Goal: Task Accomplishment & Management: Use online tool/utility

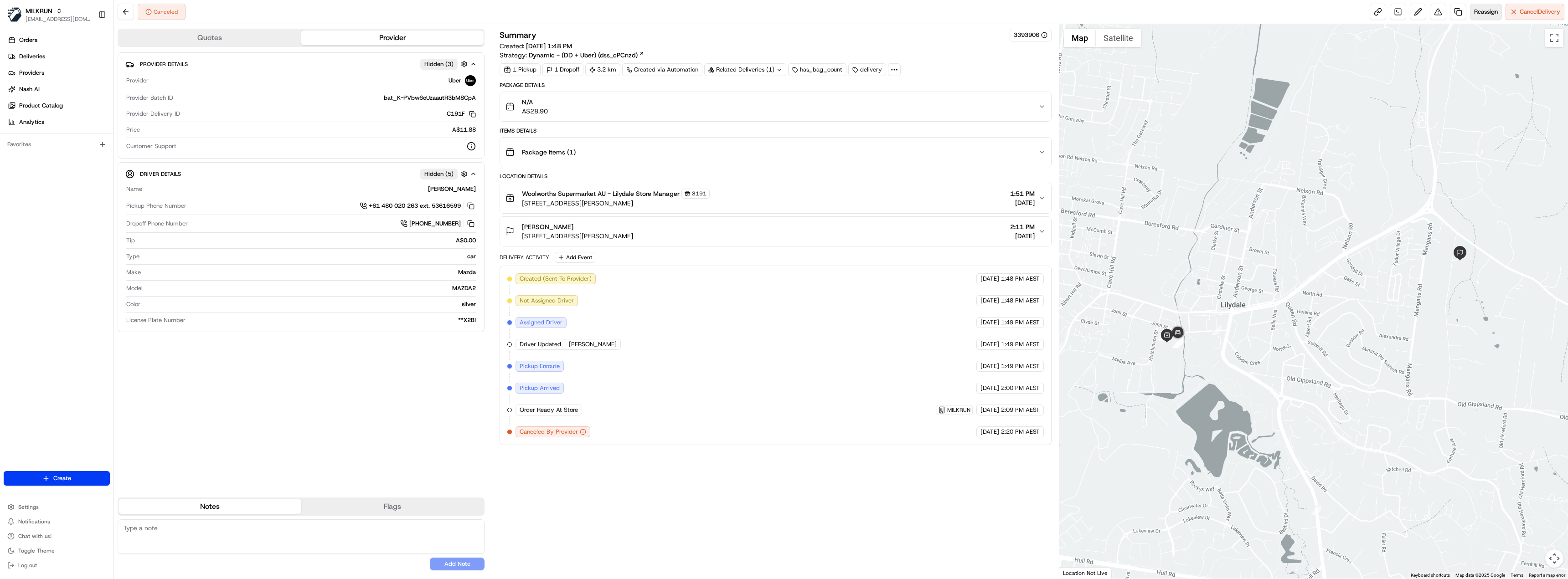
click at [1486, 16] on span "Reassign" at bounding box center [1486, 12] width 24 height 8
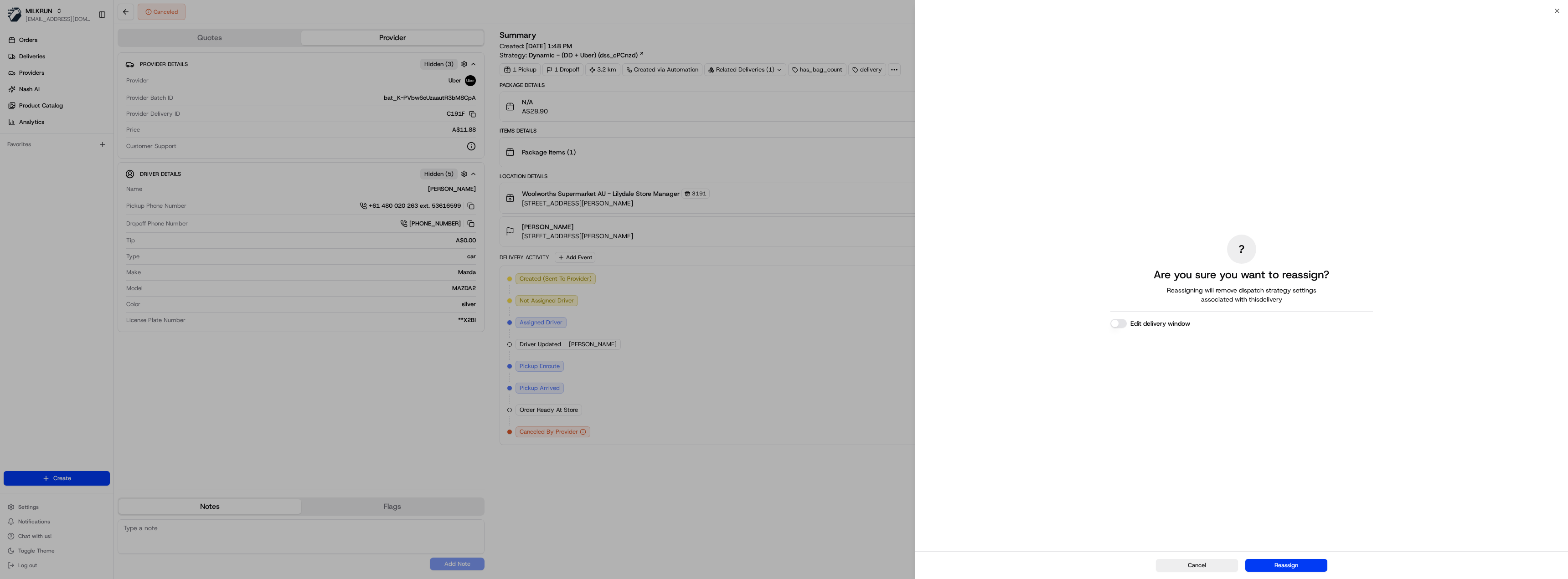
click at [1293, 566] on button "Reassign" at bounding box center [1286, 566] width 82 height 13
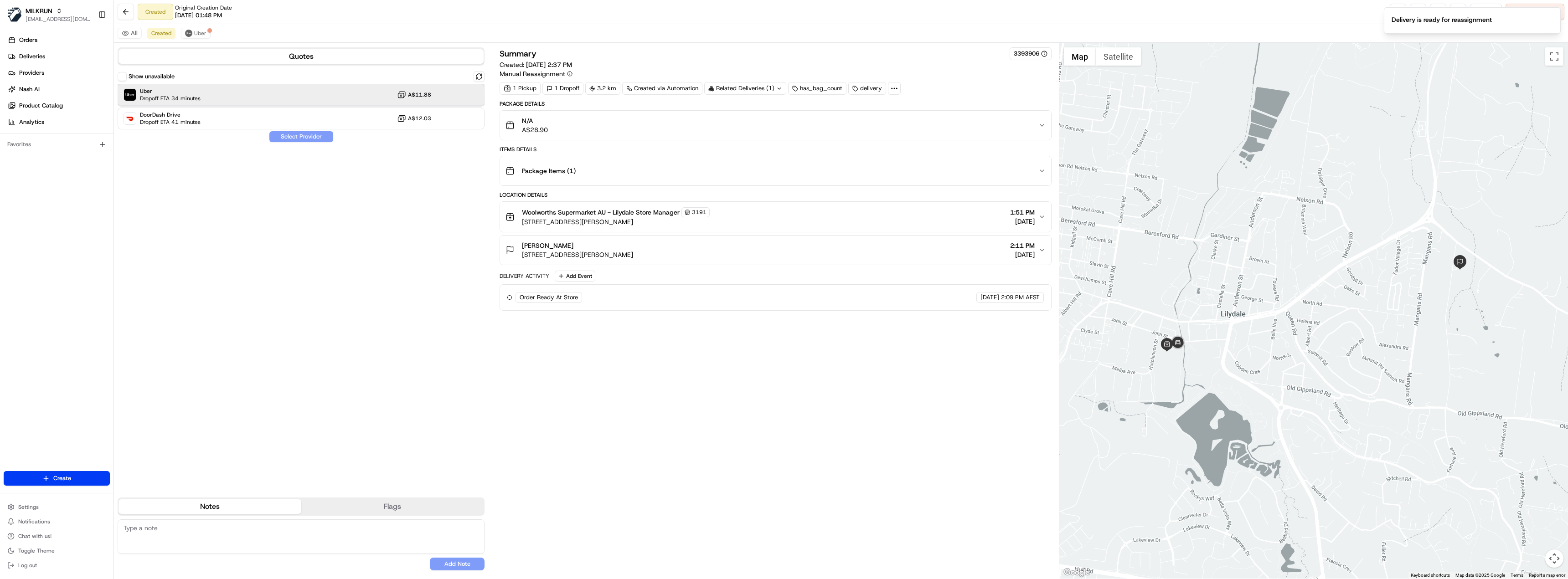
click at [252, 93] on div "Uber Dropoff ETA 34 minutes A$11.88" at bounding box center [302, 95] width 367 height 22
click at [308, 135] on button "Assign Provider" at bounding box center [302, 137] width 65 height 11
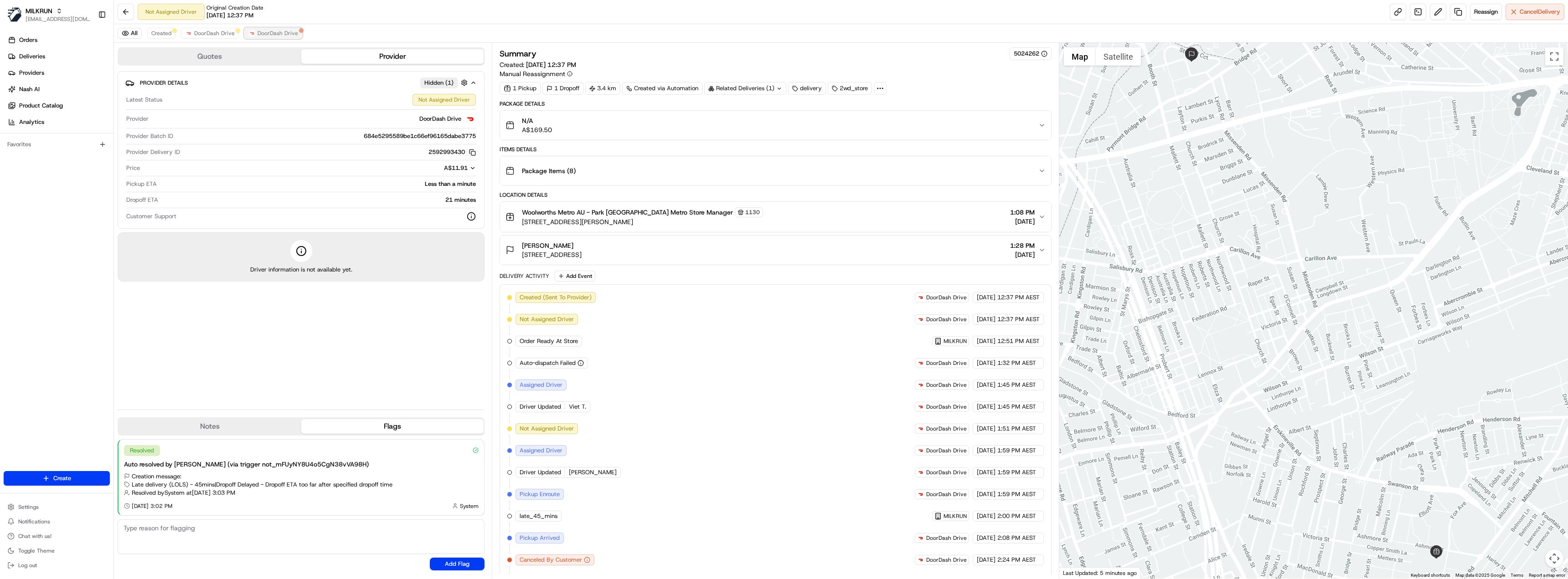
click at [287, 32] on span "DoorDash Drive" at bounding box center [277, 32] width 40 height 7
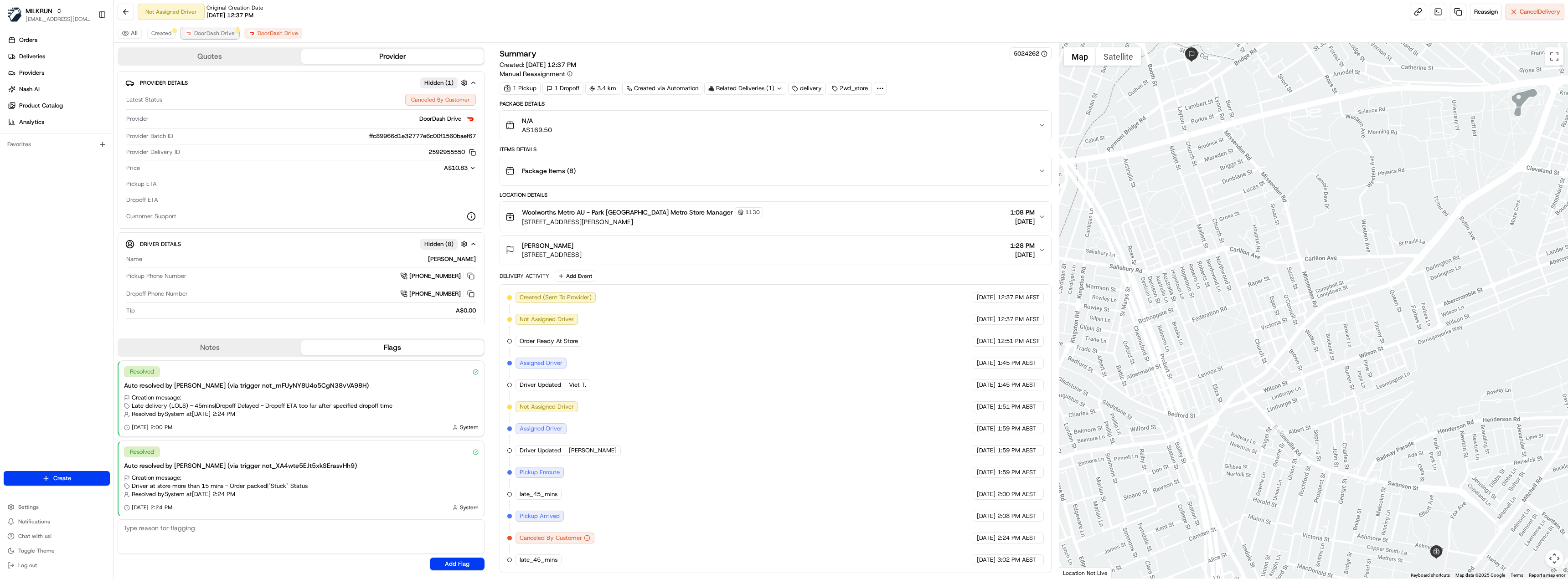
click at [193, 34] on button "DoorDash Drive" at bounding box center [210, 33] width 58 height 11
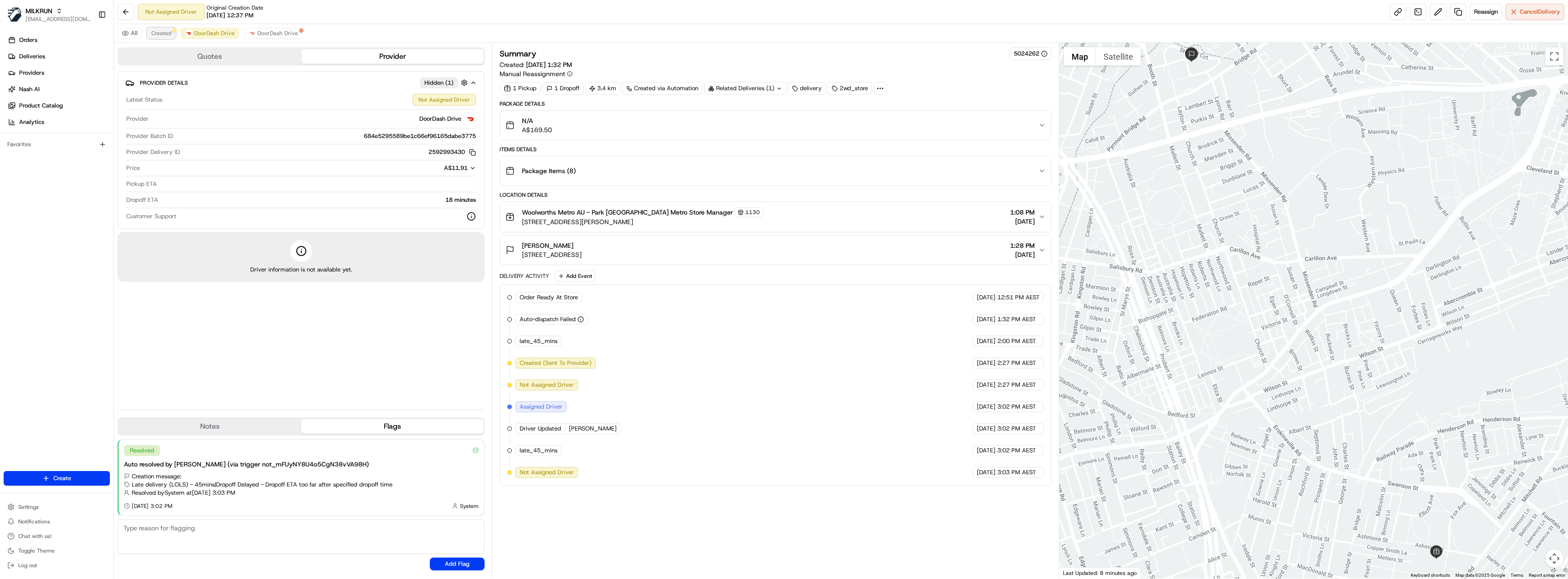
click at [164, 34] on span "Created" at bounding box center [161, 32] width 20 height 7
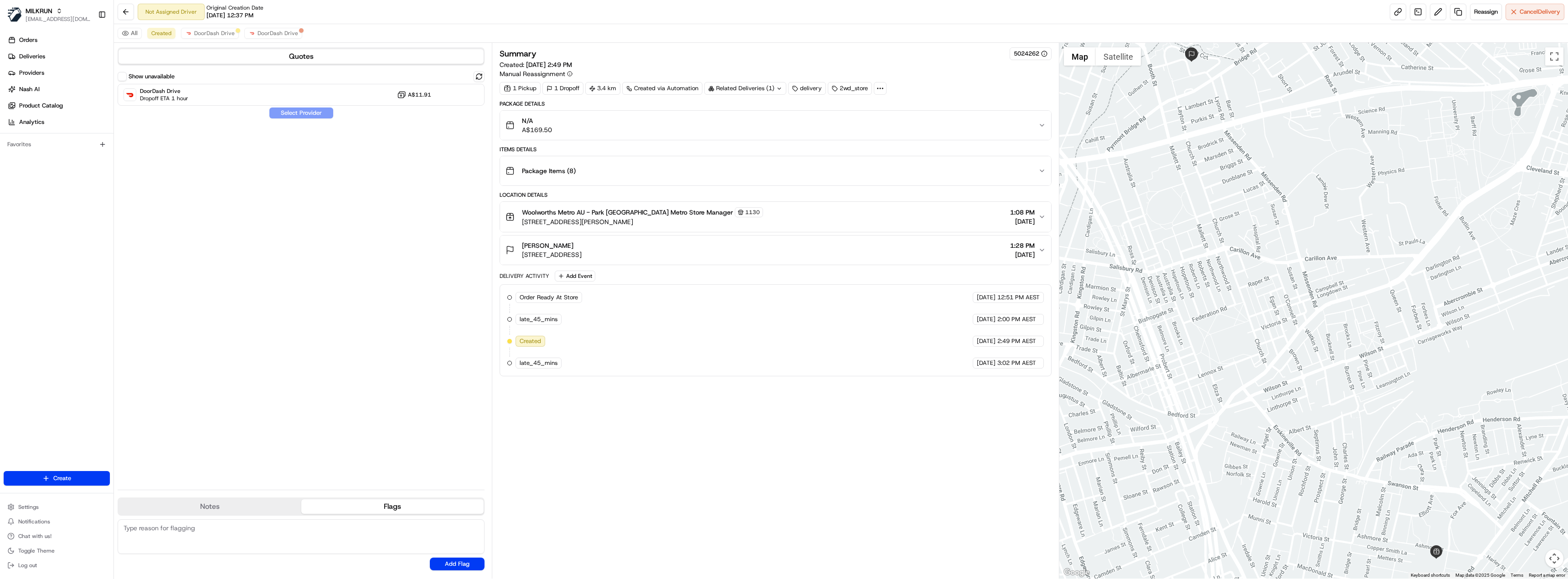
click at [125, 77] on button "Show unavailable" at bounding box center [123, 77] width 9 height 9
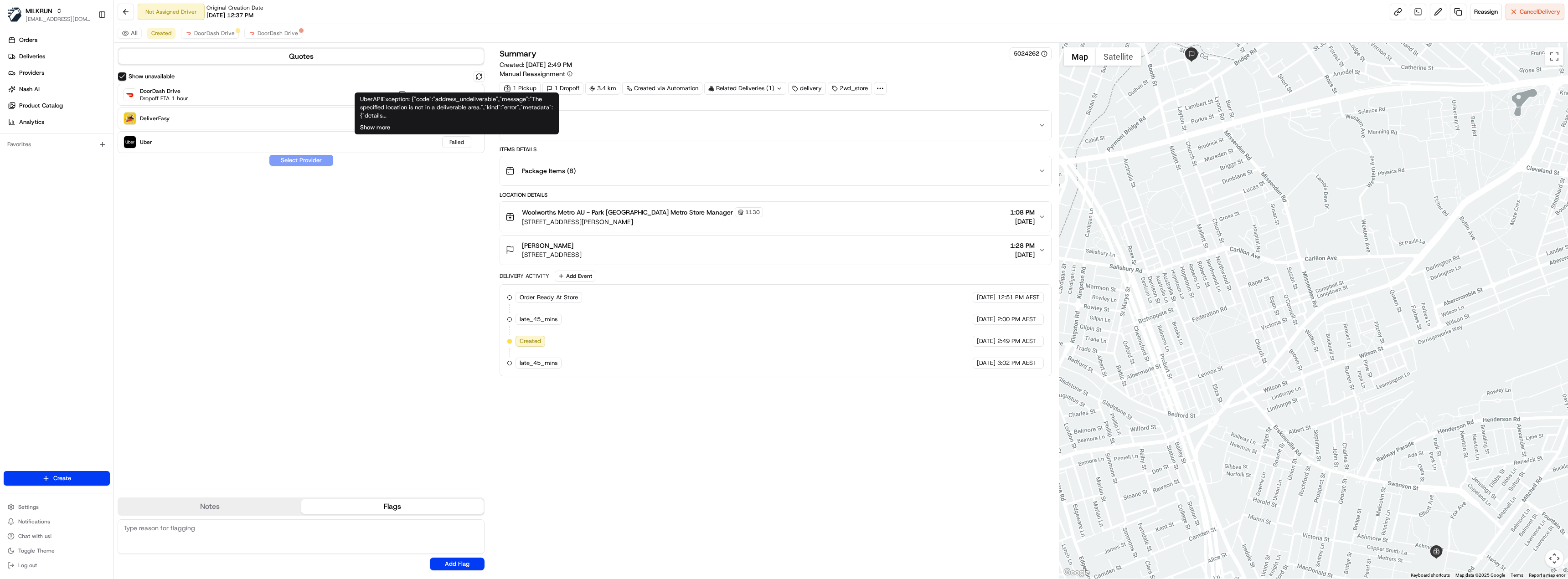
click at [381, 127] on button "Show more" at bounding box center [375, 127] width 30 height 8
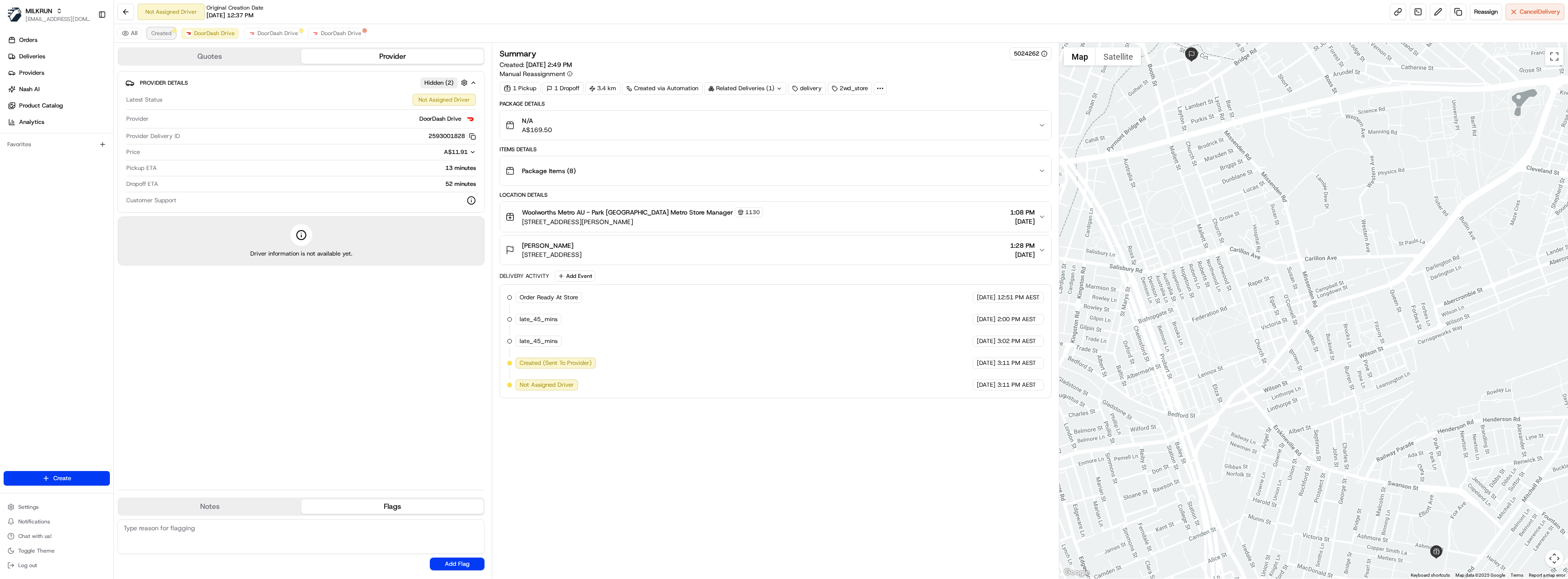
click at [170, 36] on span "Created" at bounding box center [161, 32] width 20 height 7
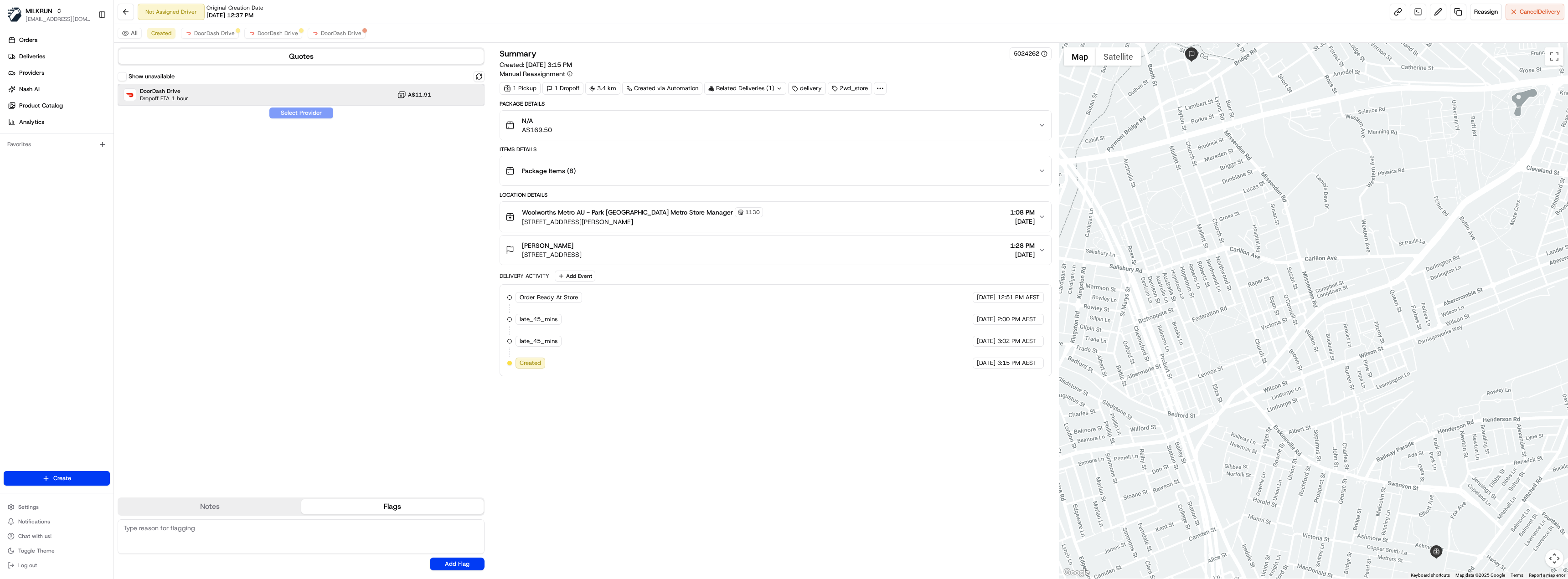
click at [200, 93] on div "DoorDash Drive Dropoff ETA 1 hour A$11.91" at bounding box center [302, 95] width 367 height 22
click at [311, 118] on button "Assign Provider" at bounding box center [302, 113] width 65 height 11
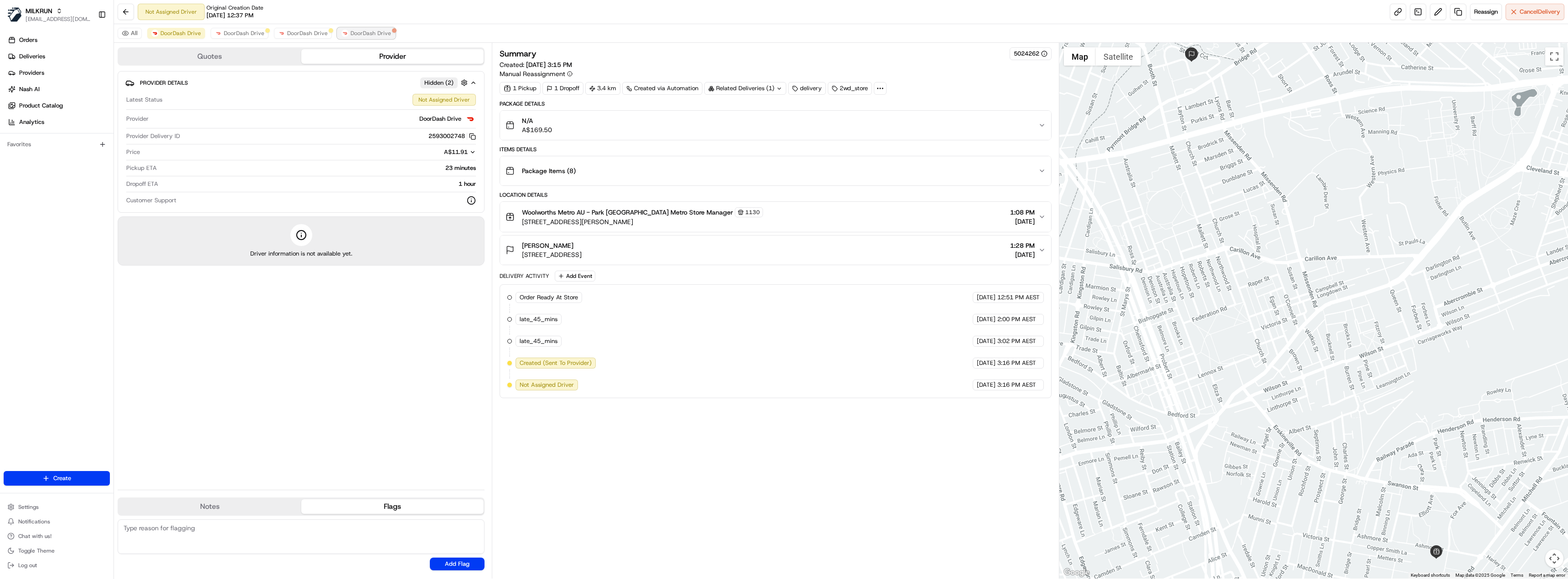
click at [351, 36] on span "DoorDash Drive" at bounding box center [370, 32] width 40 height 7
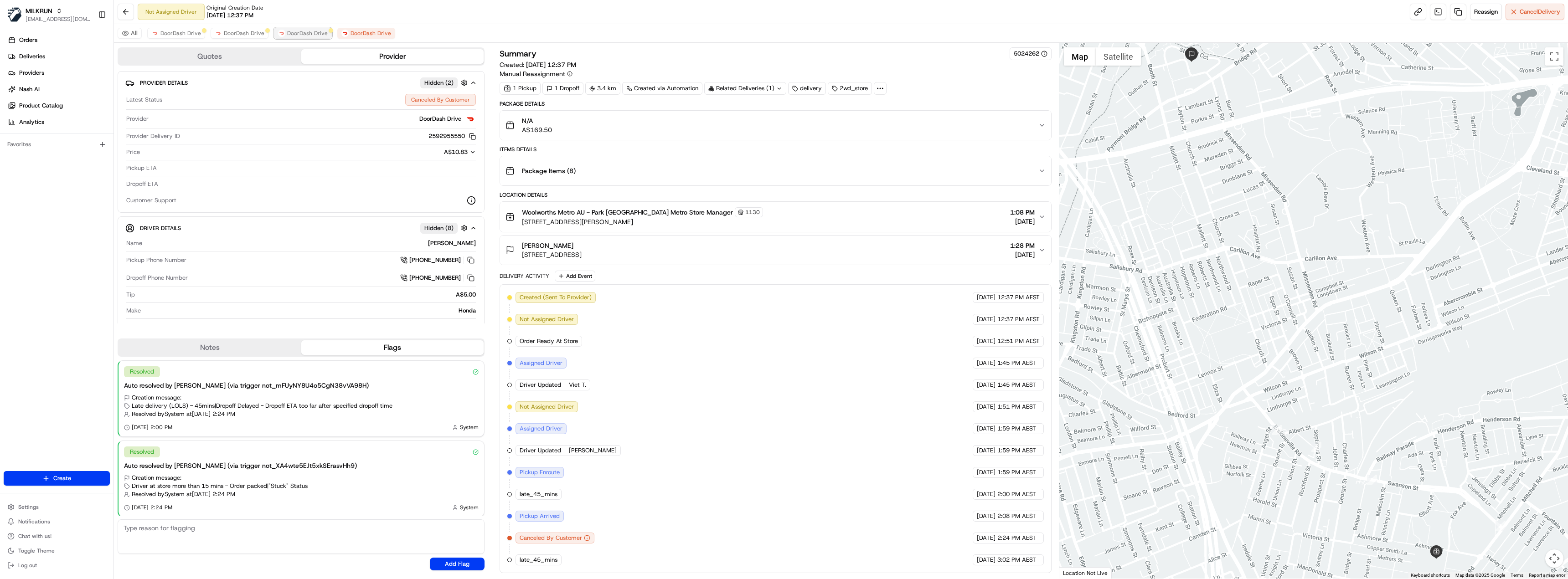
click at [300, 29] on span "DoorDash Drive" at bounding box center [307, 32] width 40 height 7
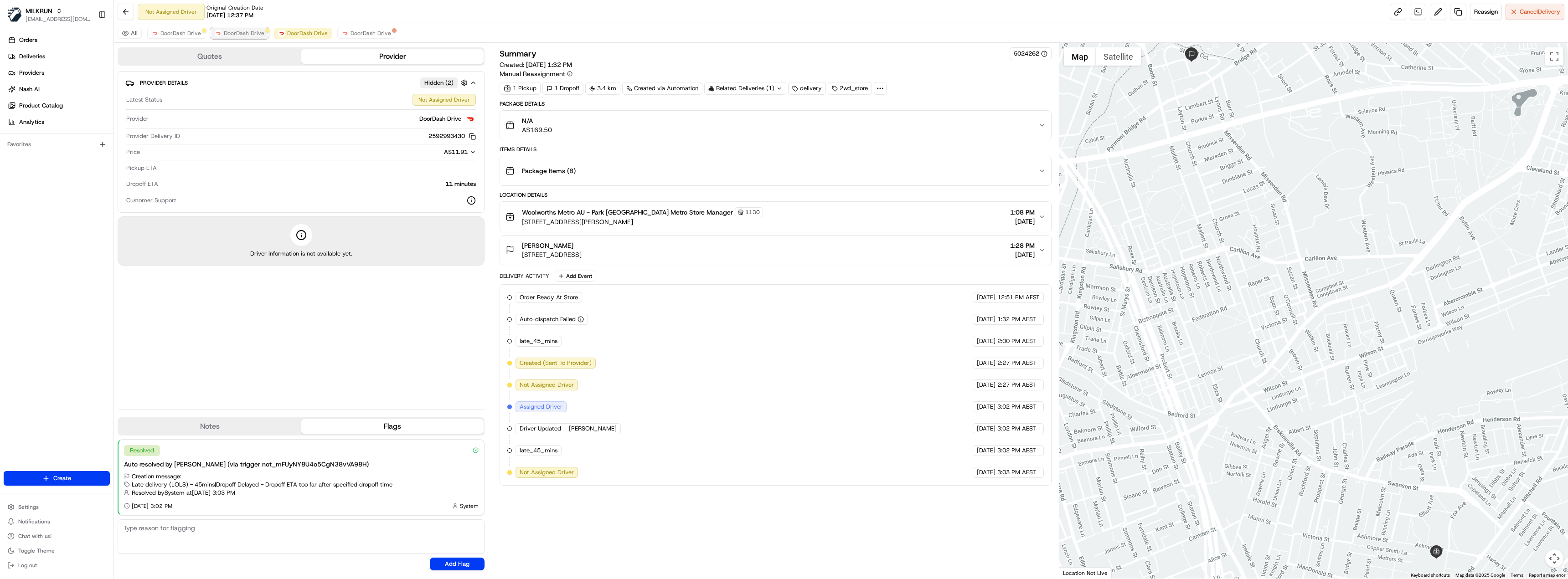
click at [240, 32] on span "DoorDash Drive" at bounding box center [244, 32] width 40 height 7
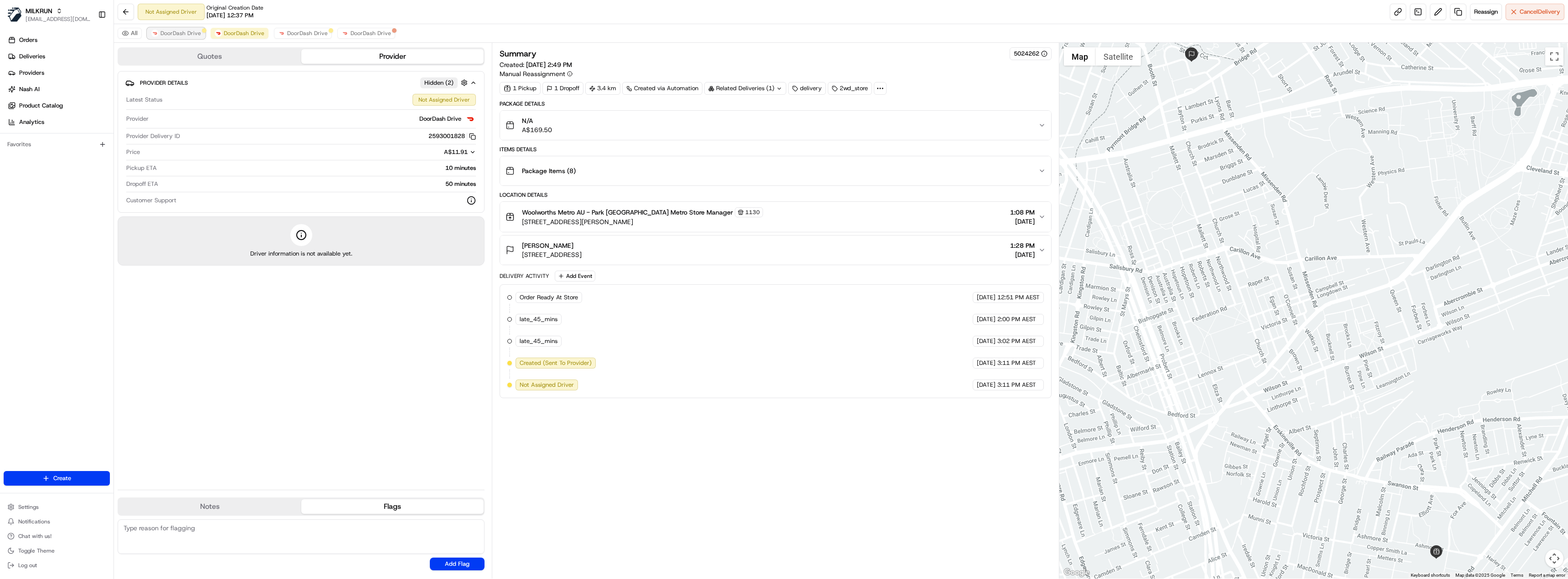
click at [190, 36] on span "DoorDash Drive" at bounding box center [180, 32] width 40 height 7
click at [312, 31] on span "DoorDash Drive" at bounding box center [307, 32] width 40 height 7
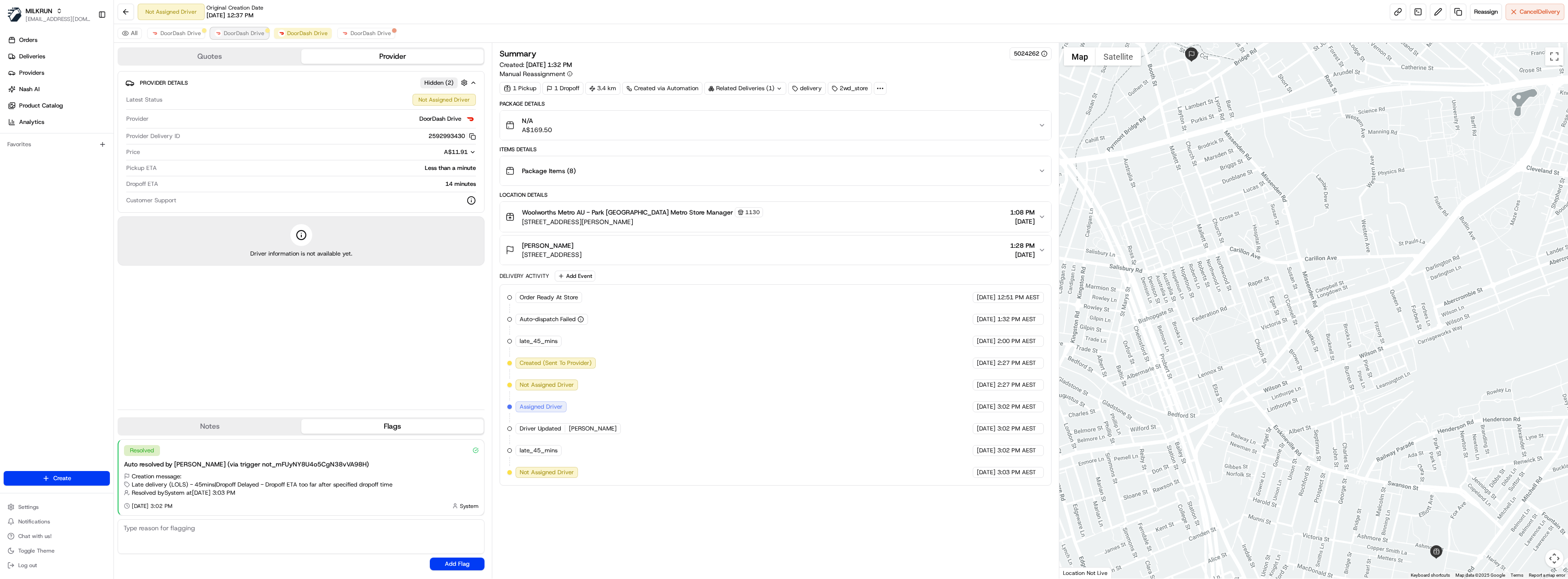
click at [238, 35] on span "DoorDash Drive" at bounding box center [244, 32] width 40 height 7
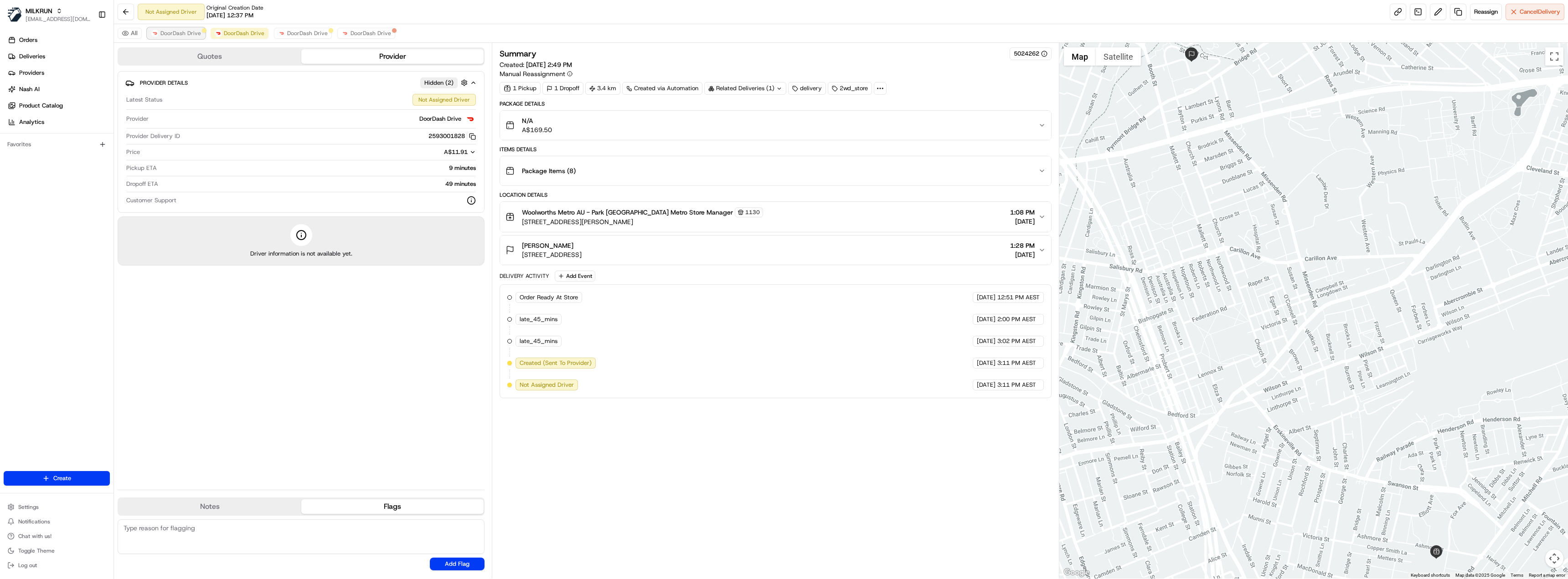
click at [174, 32] on span "DoorDash Drive" at bounding box center [180, 32] width 40 height 7
click at [355, 33] on span "DoorDash Drive" at bounding box center [370, 32] width 40 height 7
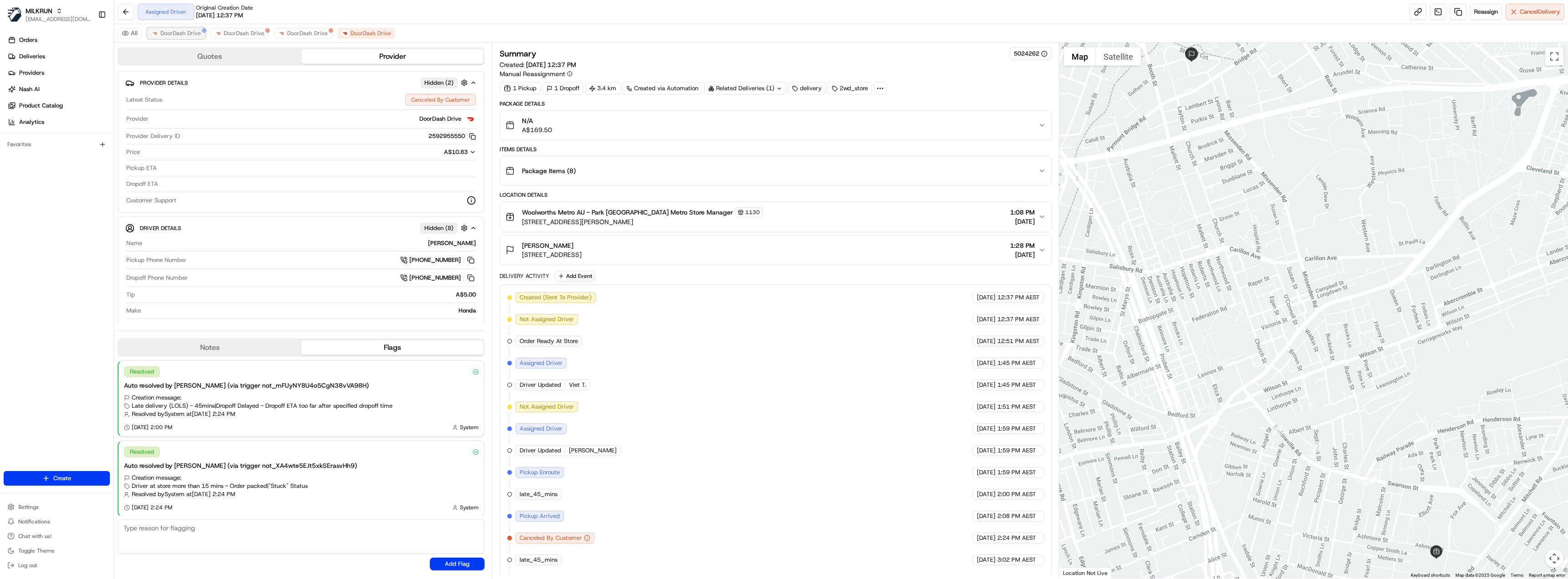
click at [187, 33] on span "DoorDash Drive" at bounding box center [180, 32] width 40 height 7
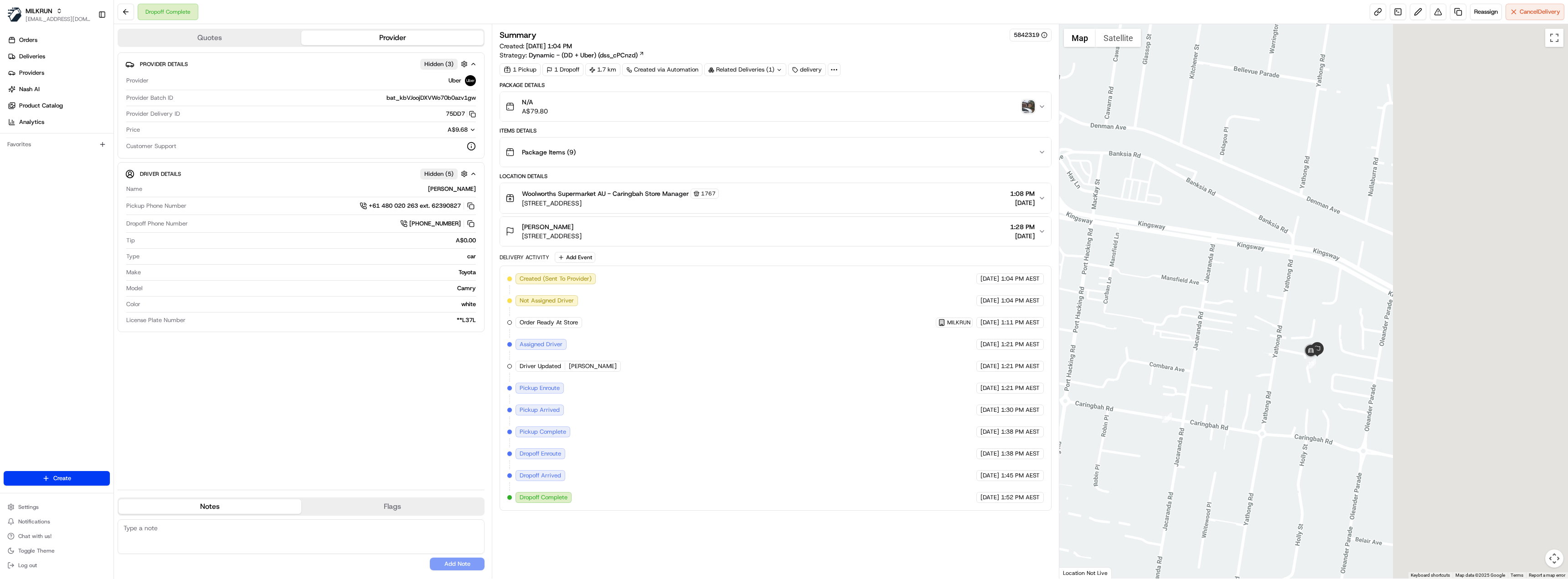
drag, startPoint x: 1439, startPoint y: 343, endPoint x: 1154, endPoint y: 315, distance: 286.4
click at [1154, 316] on div at bounding box center [1313, 301] width 509 height 554
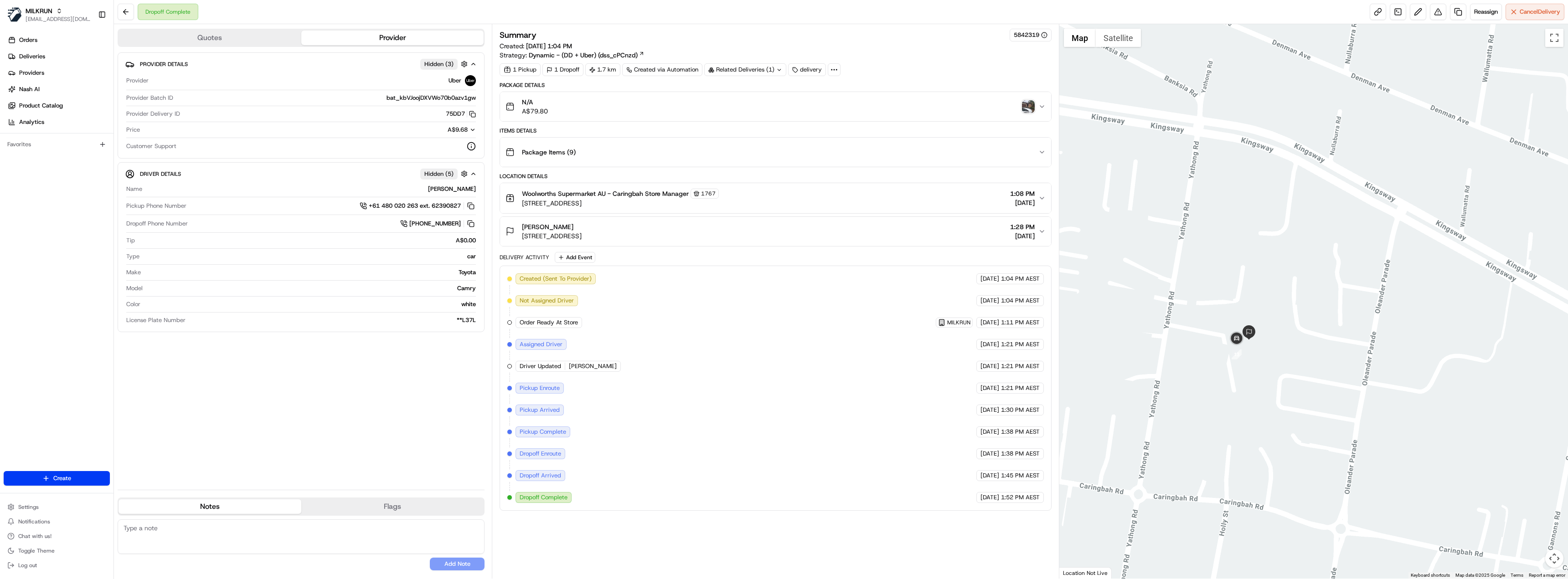
drag, startPoint x: 1293, startPoint y: 355, endPoint x: 1274, endPoint y: 355, distance: 19.0
click at [1286, 355] on div at bounding box center [1313, 301] width 509 height 554
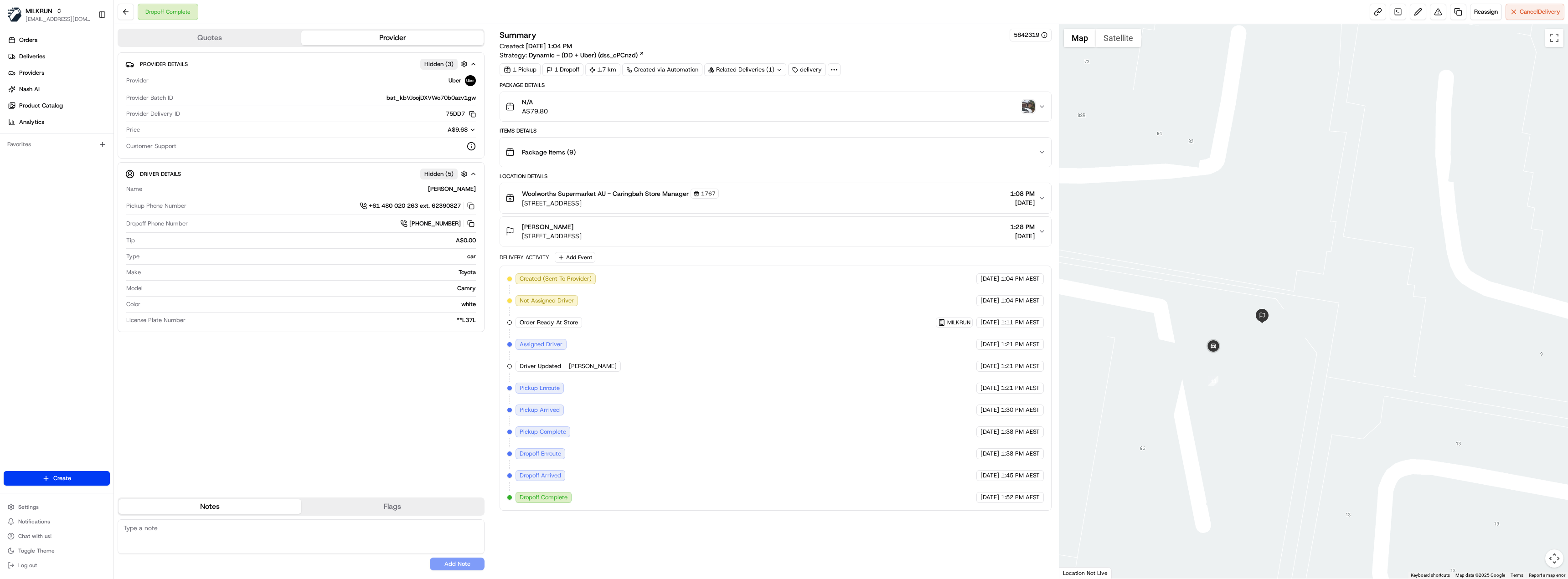
click at [1023, 101] on img "button" at bounding box center [1028, 107] width 13 height 13
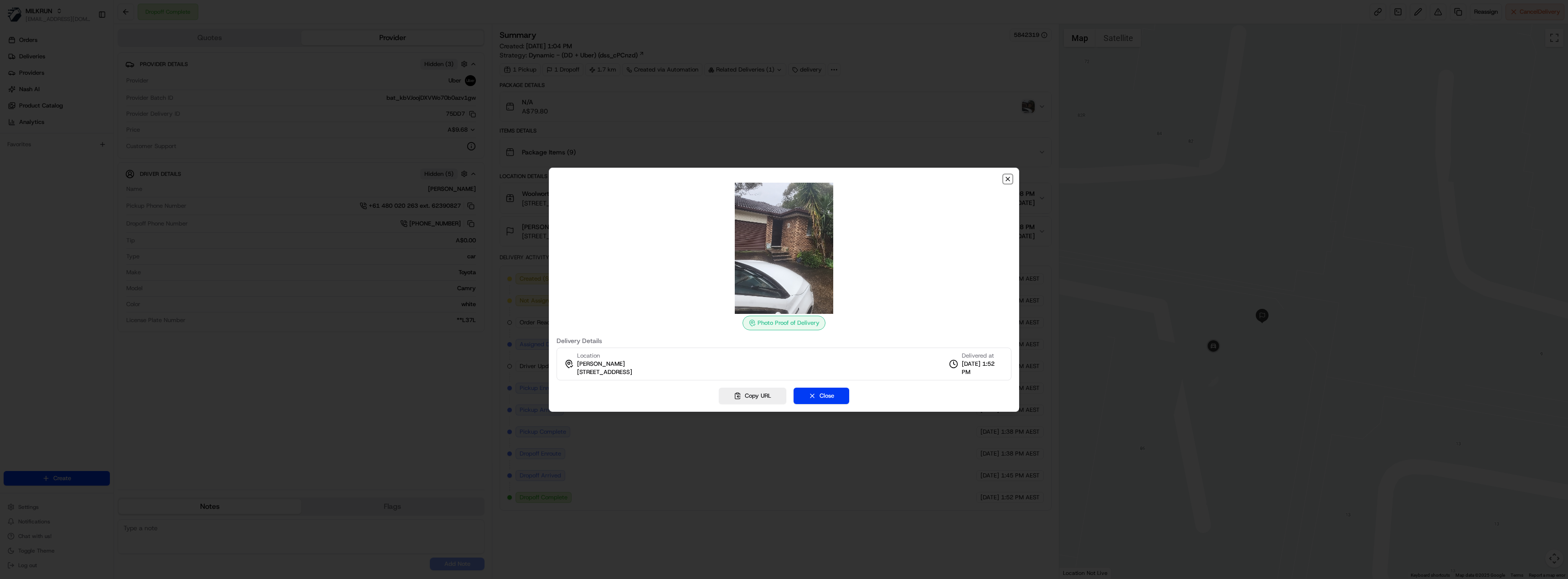
click at [1008, 179] on icon "button" at bounding box center [1008, 179] width 4 height 4
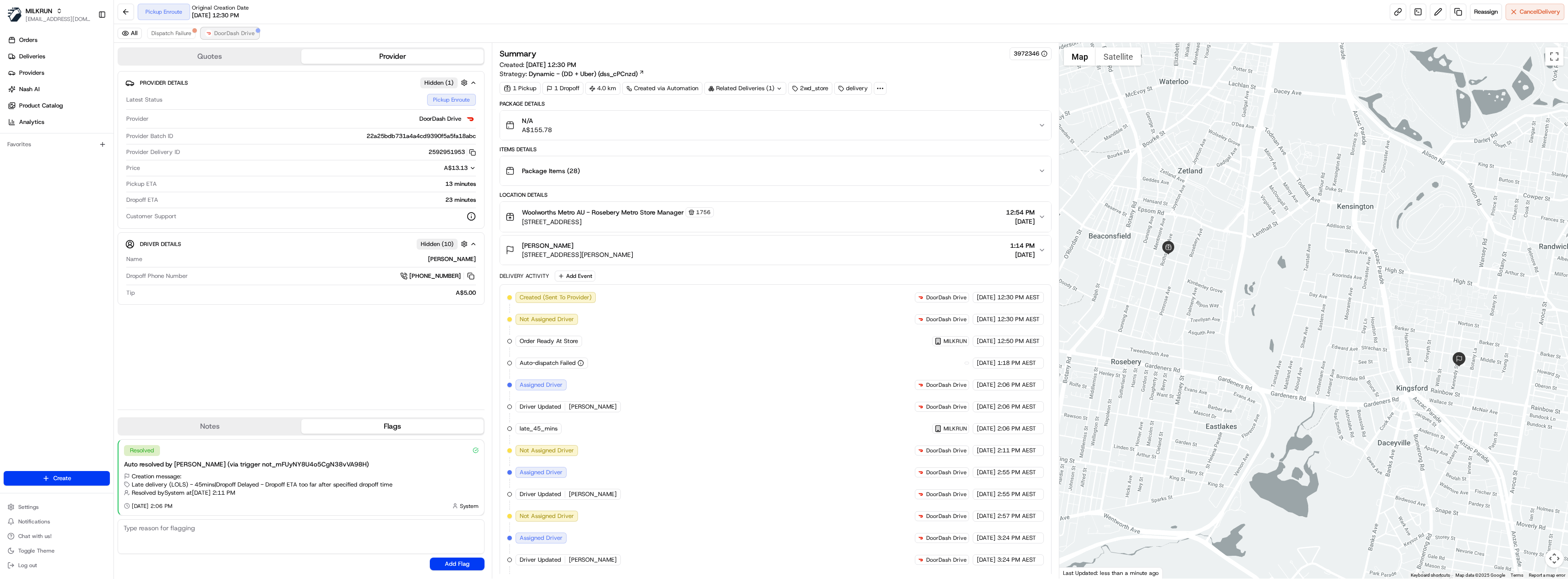
click at [220, 32] on span "DoorDash Drive" at bounding box center [234, 32] width 40 height 7
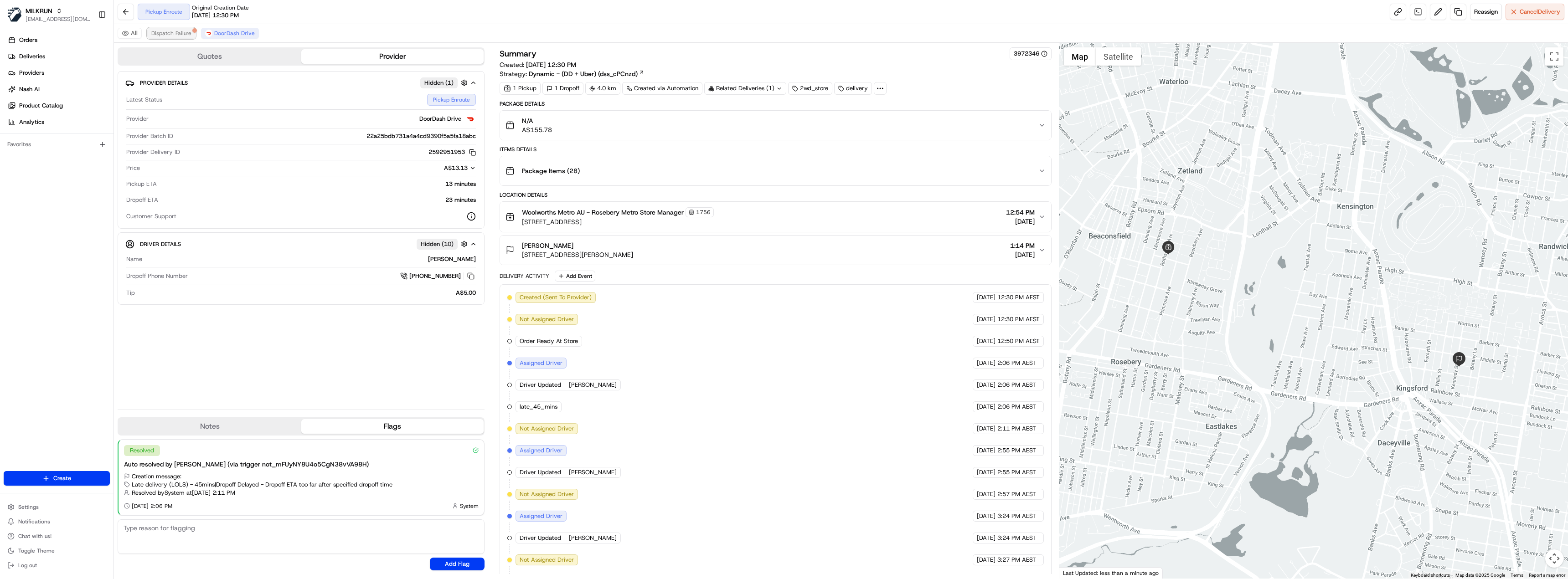
click at [187, 32] on span "Dispatch Failure" at bounding box center [171, 32] width 40 height 7
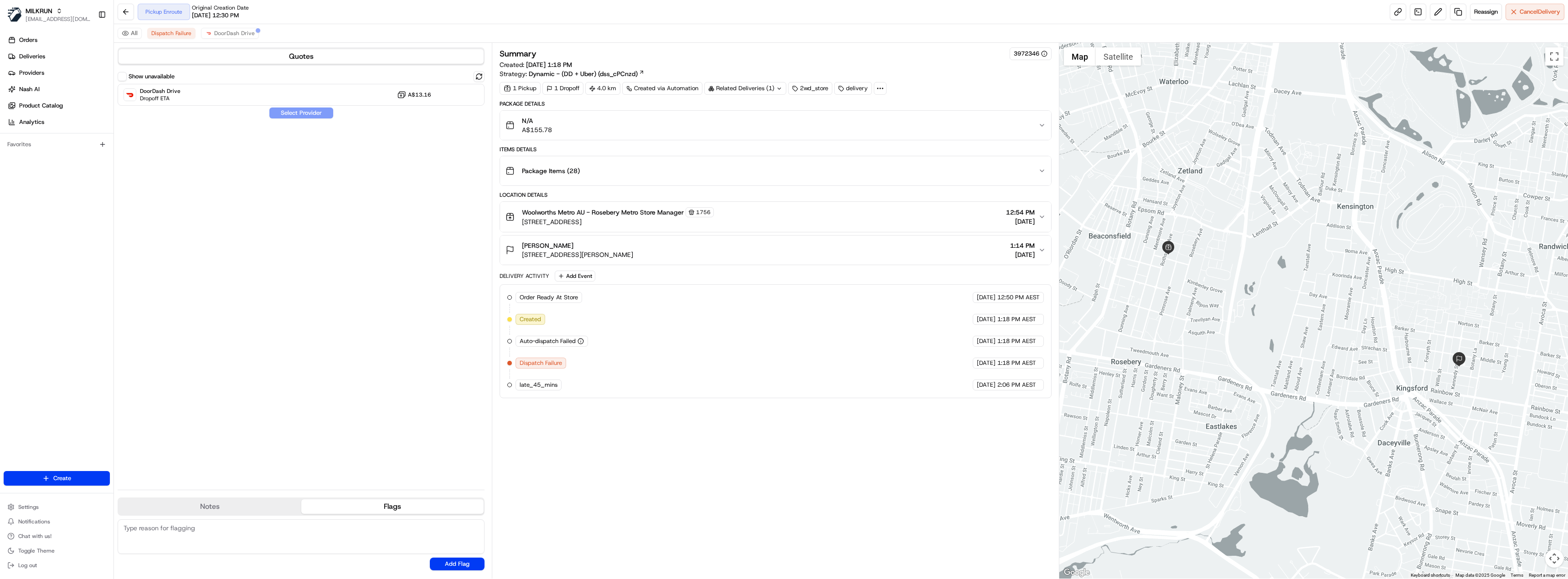
click at [122, 78] on button "Show unavailable" at bounding box center [123, 77] width 9 height 9
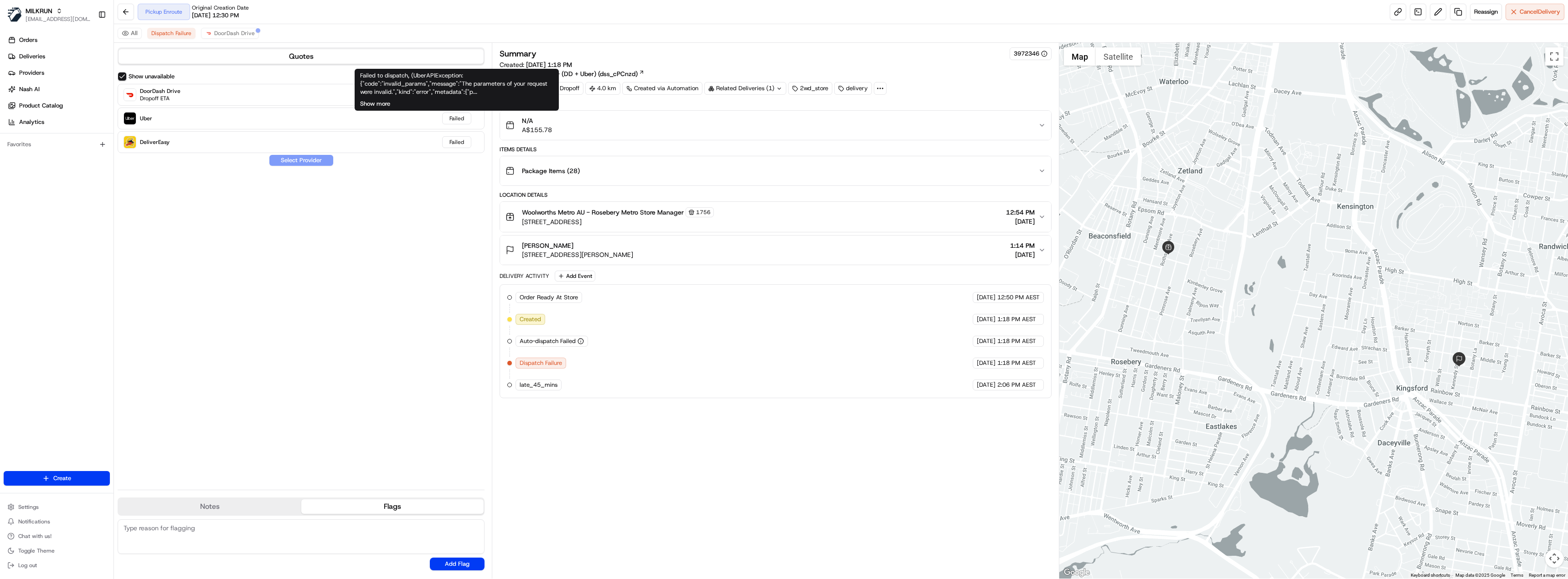
click at [371, 100] on button "Show more" at bounding box center [375, 104] width 30 height 8
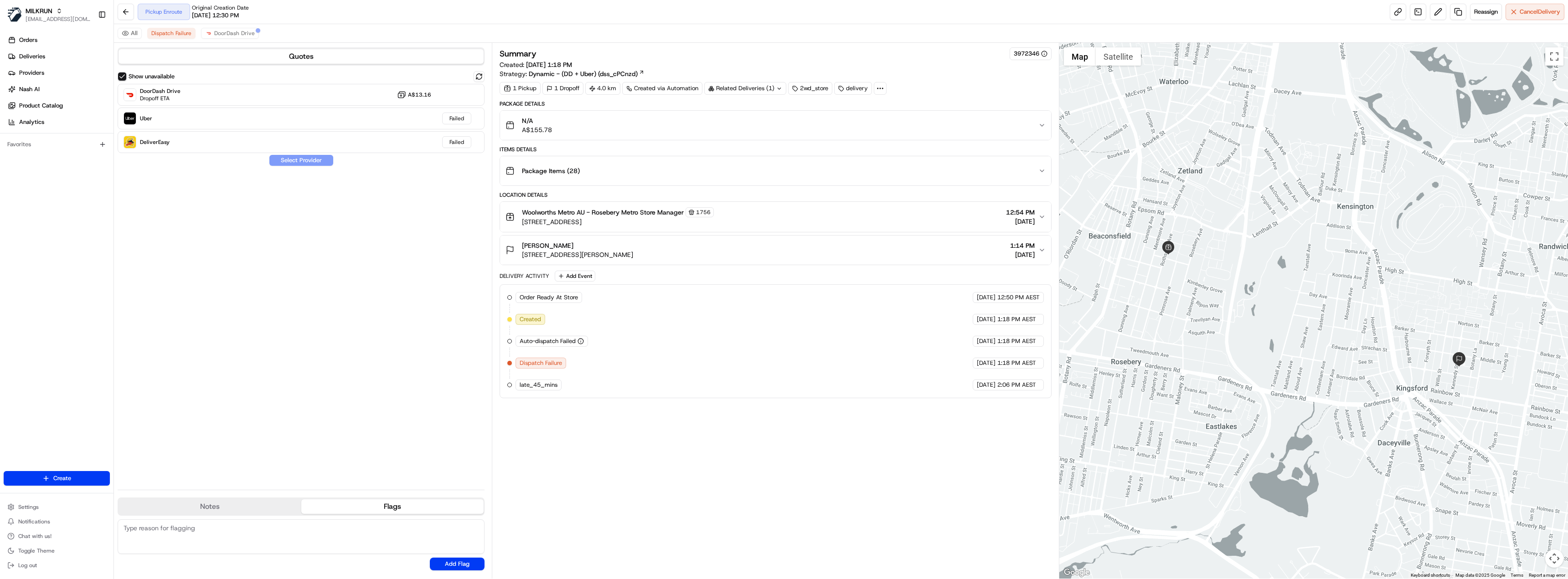
click at [799, 124] on div "N/A A$155.78" at bounding box center [772, 125] width 533 height 18
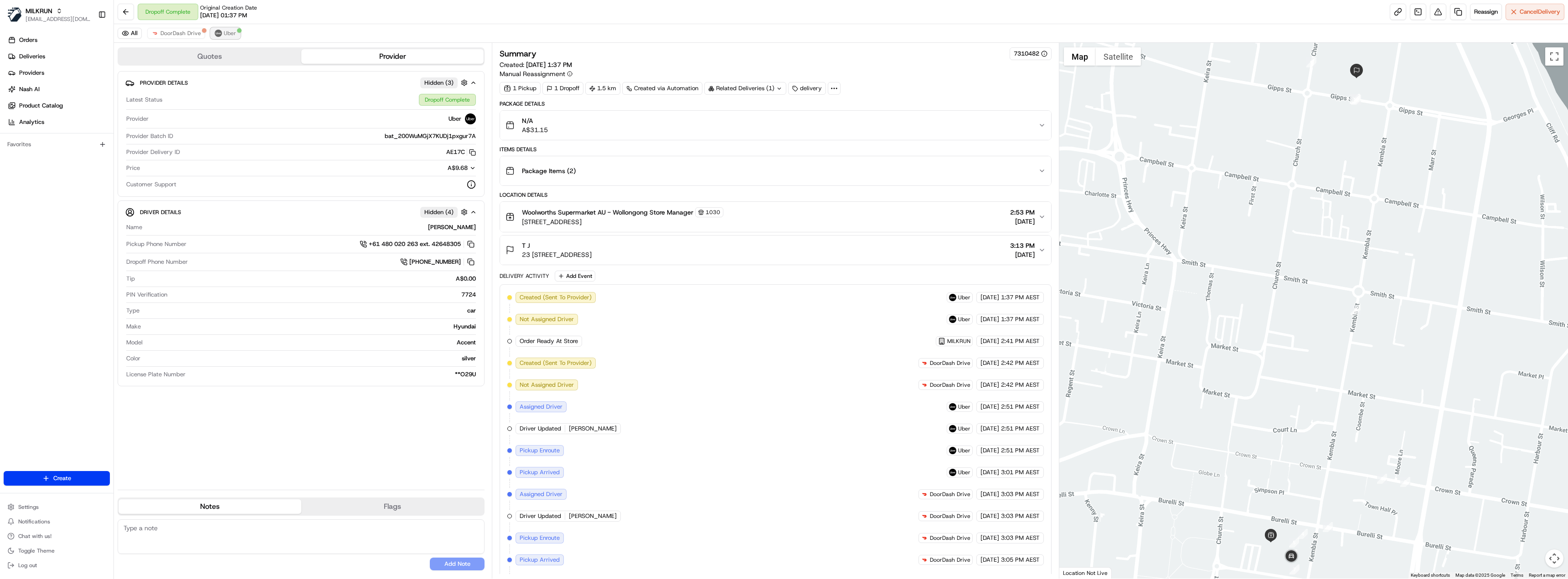
click at [232, 32] on span "Uber" at bounding box center [230, 32] width 13 height 7
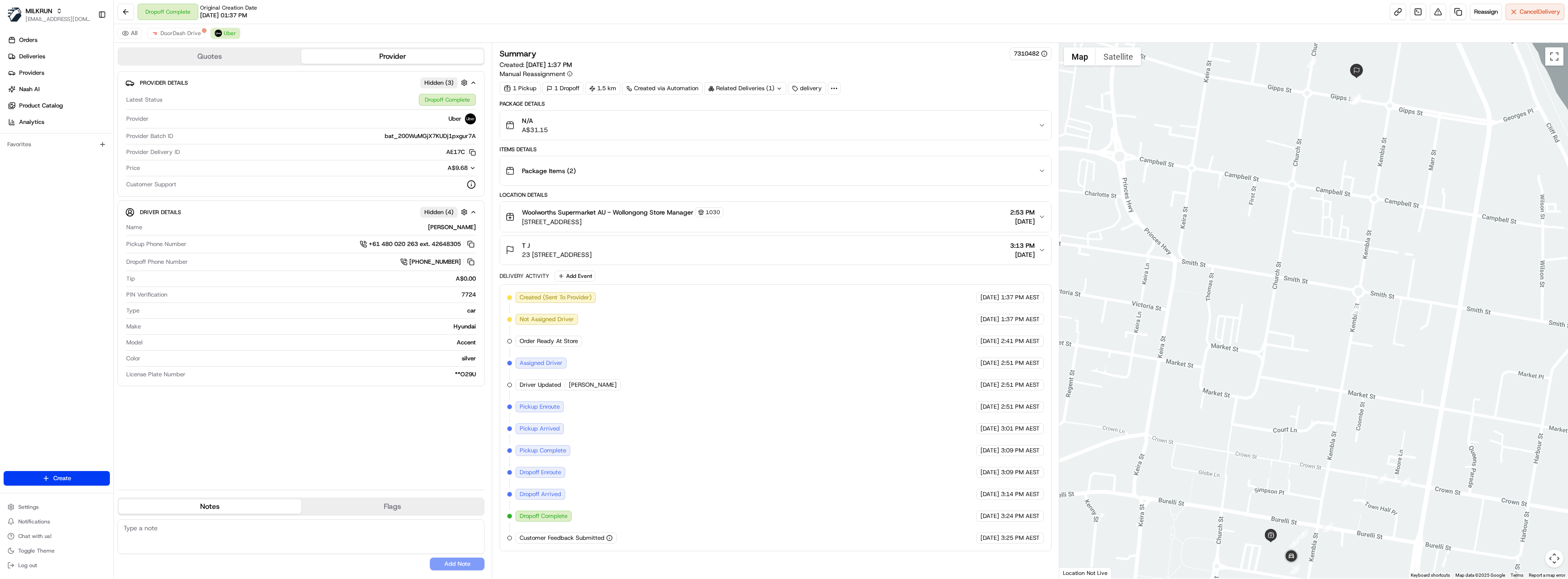
click at [594, 123] on div "N/A A$31.15" at bounding box center [772, 125] width 533 height 18
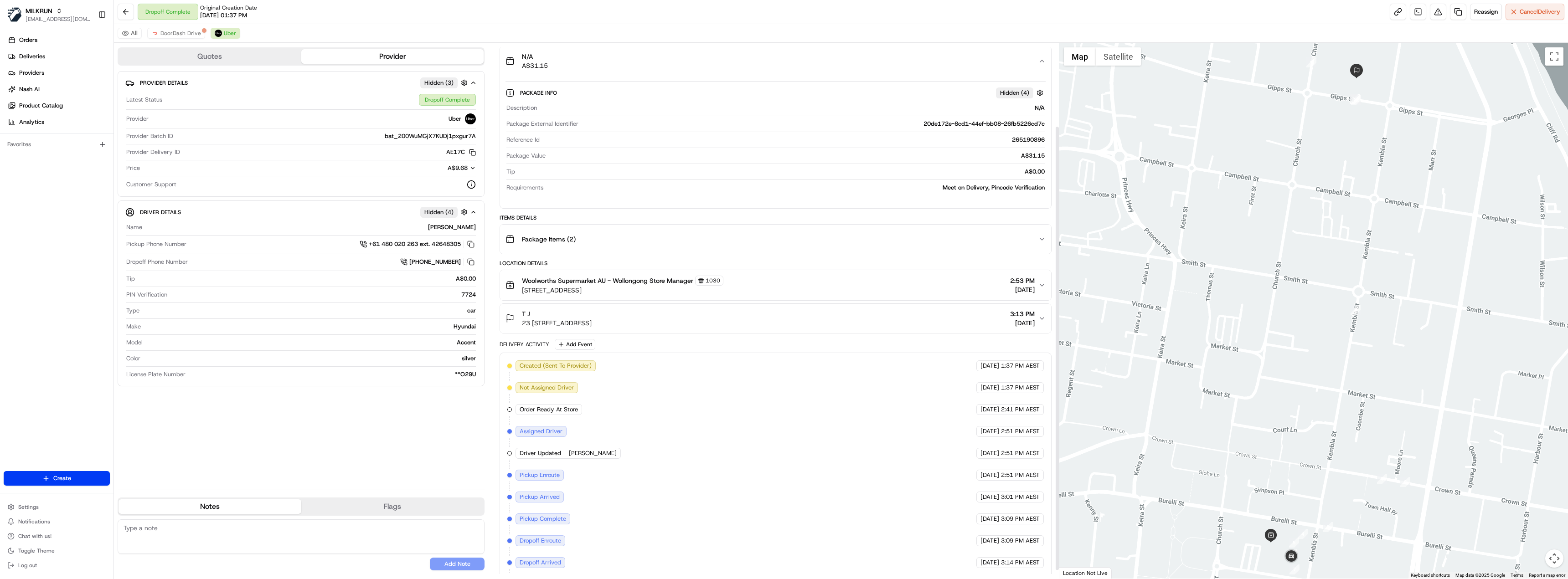
scroll to position [110, 0]
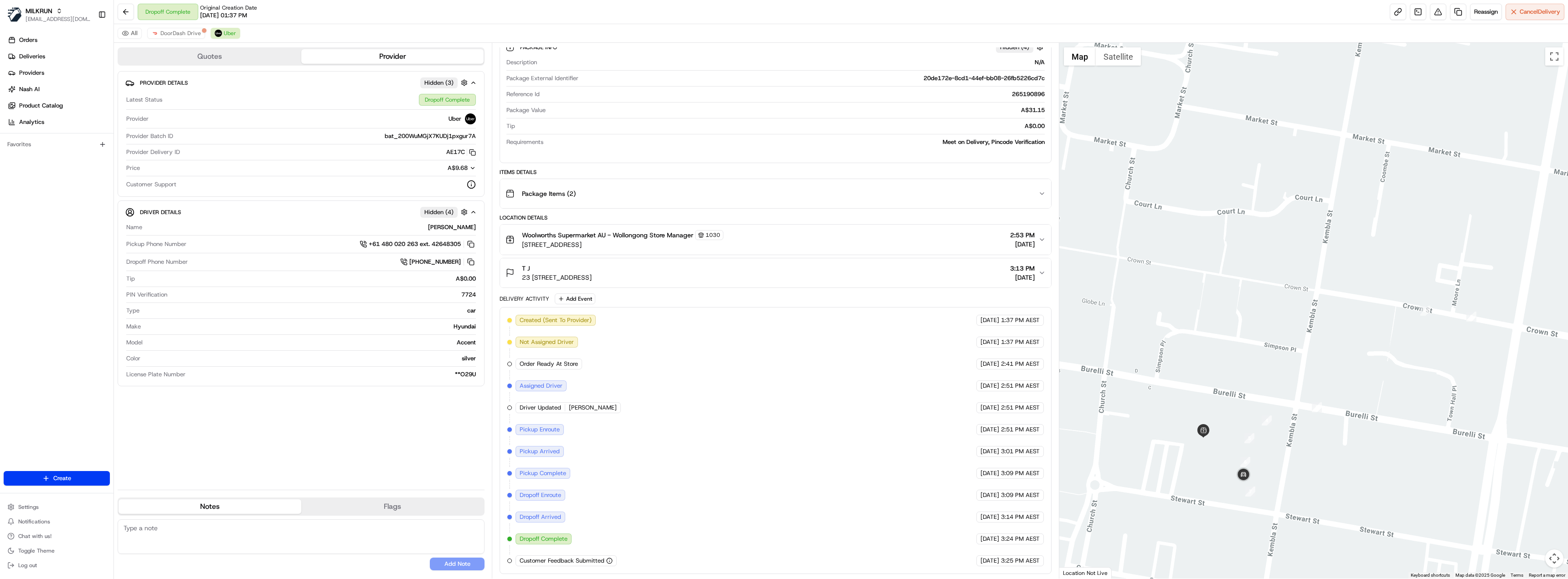
drag, startPoint x: 1285, startPoint y: 528, endPoint x: 1262, endPoint y: 422, distance: 108.5
click at [1262, 422] on div at bounding box center [1313, 310] width 509 height 535
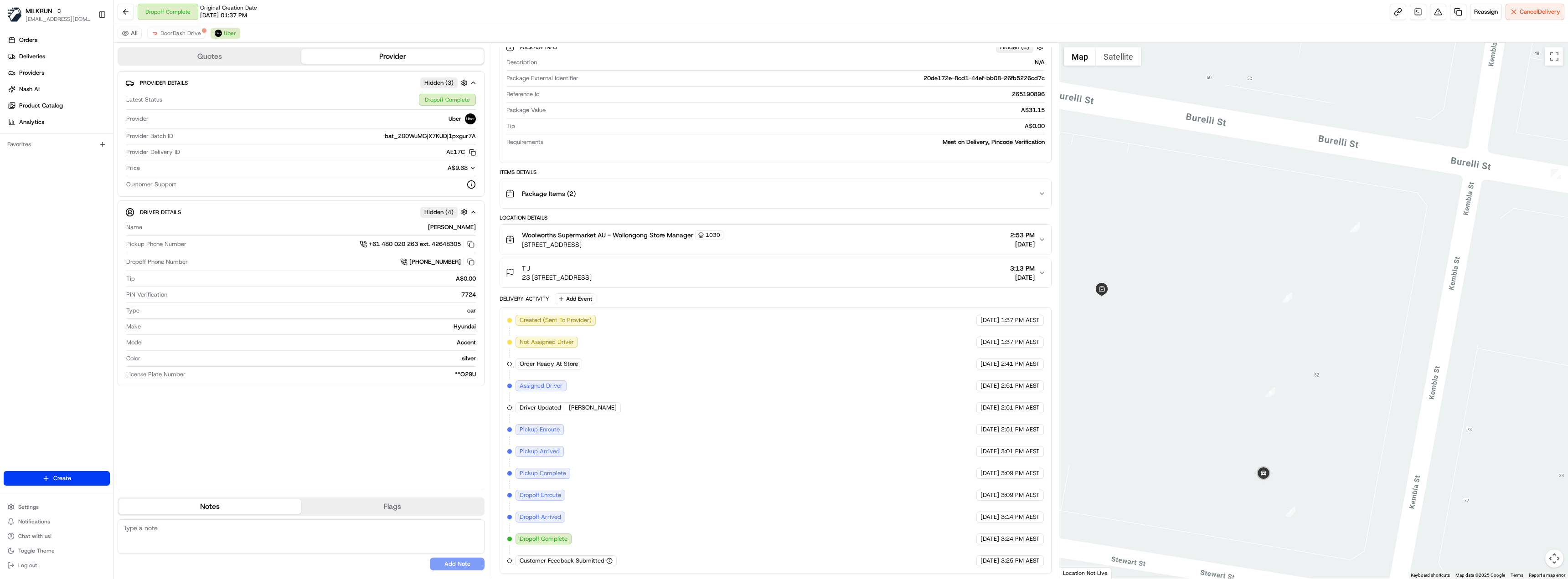
drag, startPoint x: 1346, startPoint y: 467, endPoint x: 1343, endPoint y: 487, distance: 20.2
click at [1343, 487] on div at bounding box center [1313, 310] width 509 height 535
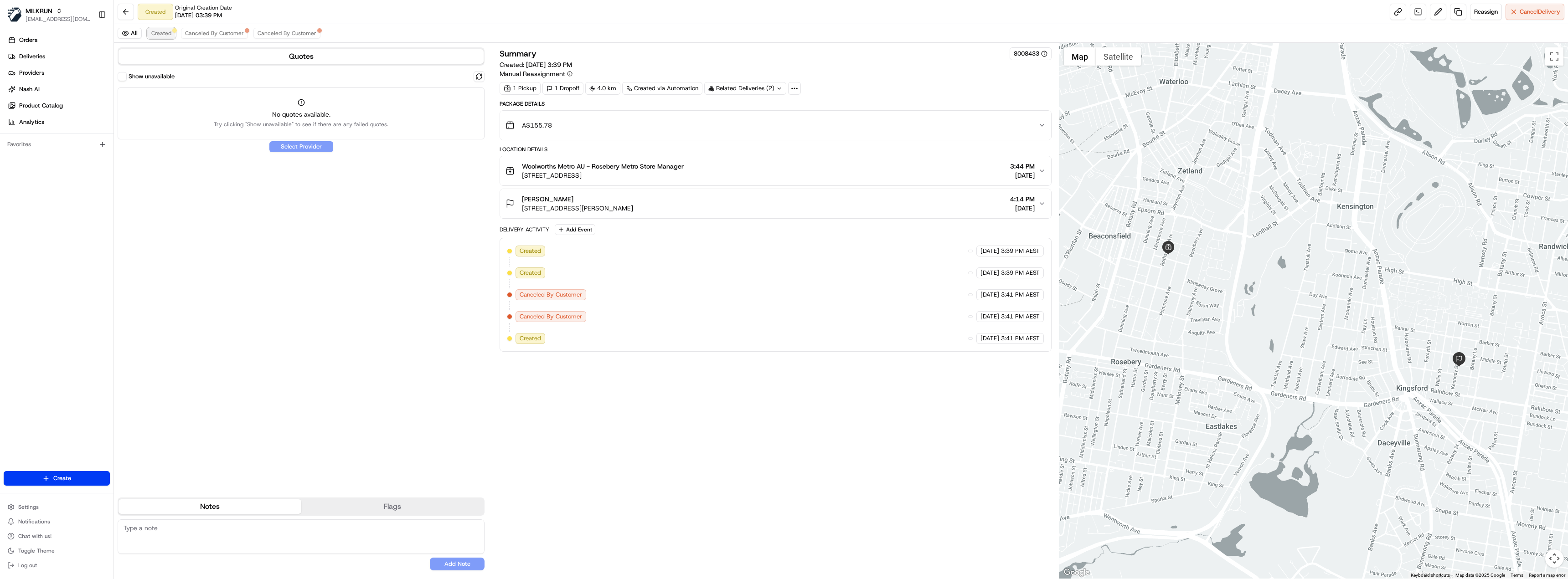
click at [167, 35] on span "Created" at bounding box center [161, 32] width 20 height 7
click at [674, 131] on div "A$155.78" at bounding box center [772, 125] width 533 height 18
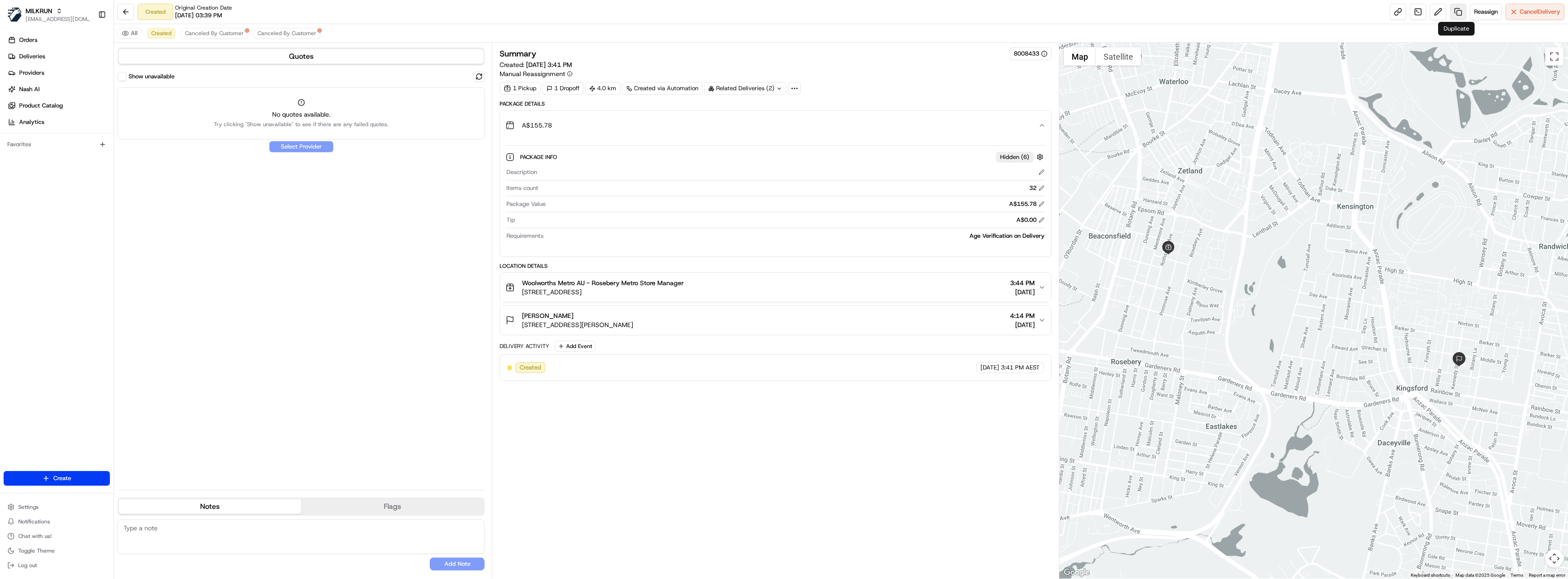
click at [1461, 14] on link at bounding box center [1458, 12] width 17 height 17
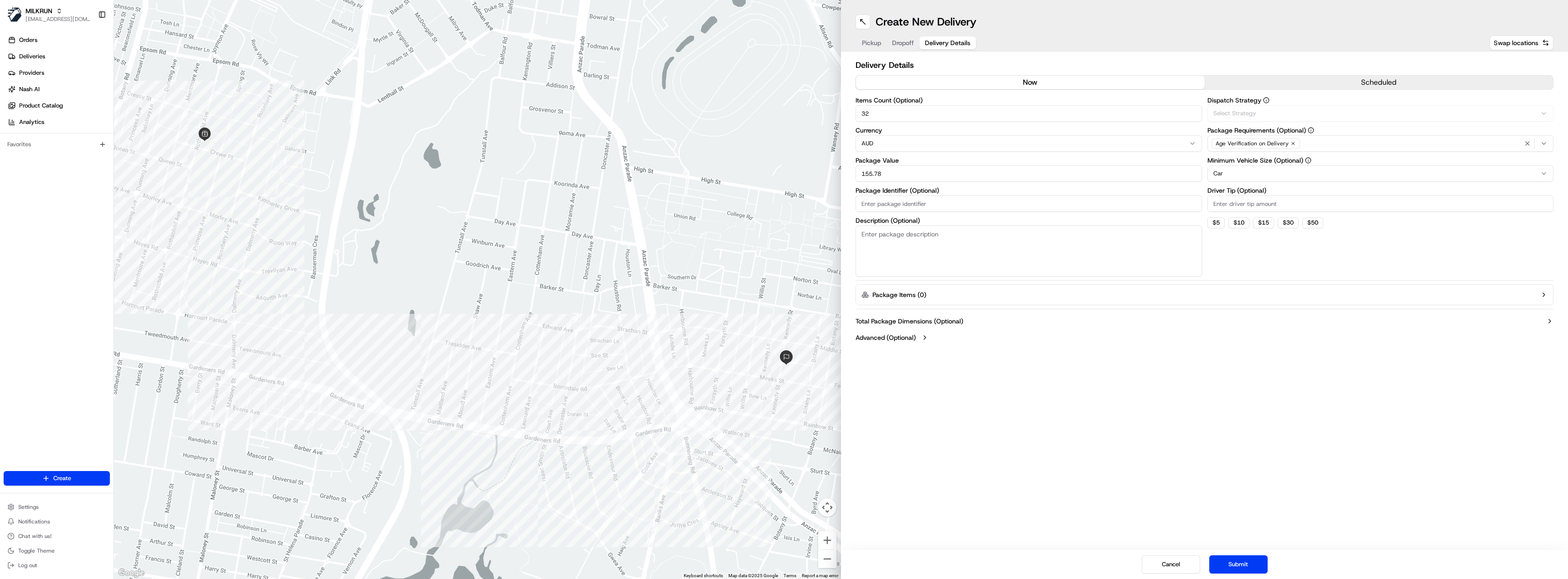
click at [942, 41] on span "Delivery Details" at bounding box center [947, 43] width 46 height 9
drag, startPoint x: 905, startPoint y: 110, endPoint x: 806, endPoint y: 118, distance: 99.3
click at [806, 118] on div "← Move left → Move right ↑ Move up ↓ Move down + Zoom in - Zoom out Home Jump l…" at bounding box center [841, 290] width 1454 height 579
type input "10"
click at [1254, 569] on button "Submit" at bounding box center [1239, 564] width 59 height 18
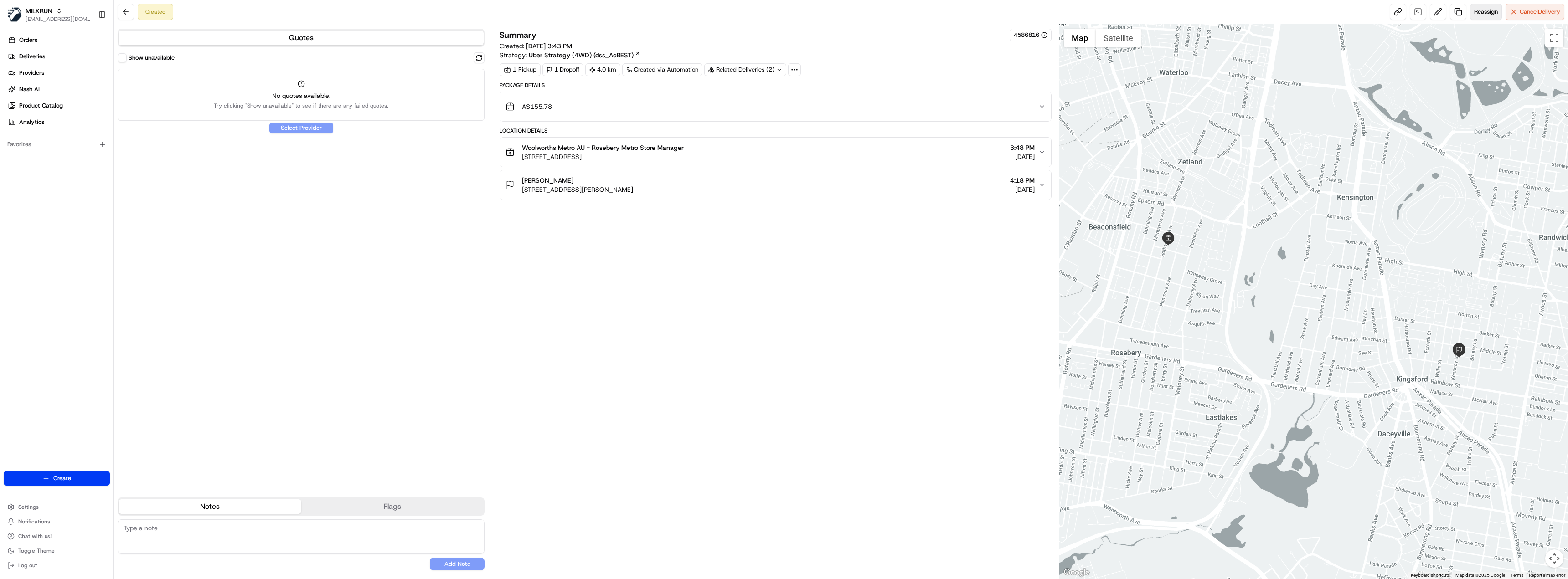
click at [1483, 15] on span "Reassign" at bounding box center [1486, 12] width 24 height 8
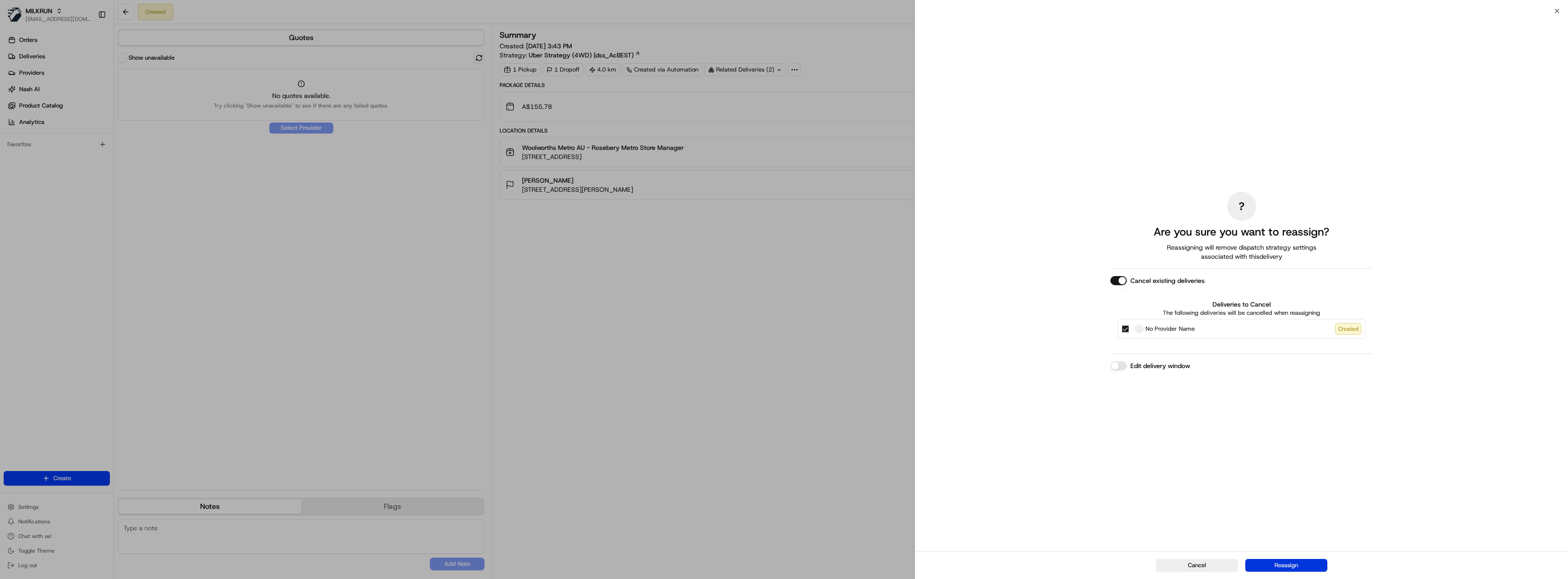
click at [1300, 563] on button "Reassign" at bounding box center [1286, 566] width 82 height 13
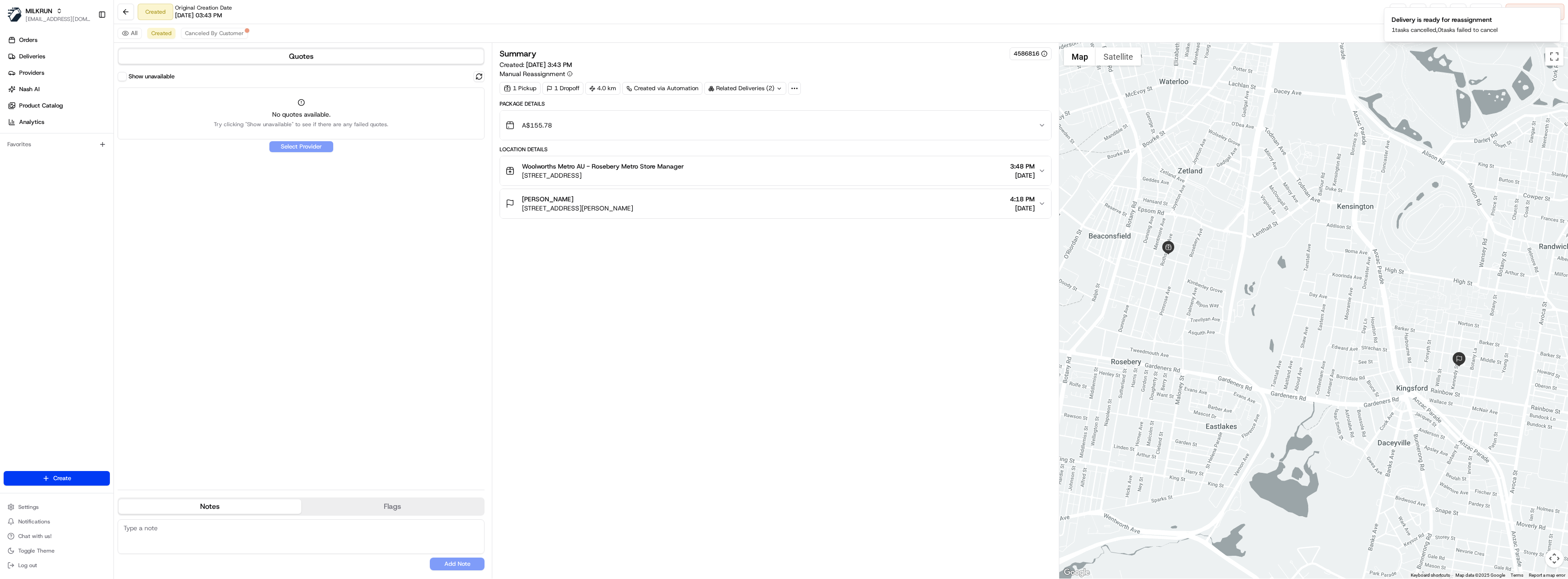
click at [136, 79] on label "Show unavailable" at bounding box center [151, 77] width 46 height 8
click at [127, 79] on button "Show unavailable" at bounding box center [123, 77] width 9 height 9
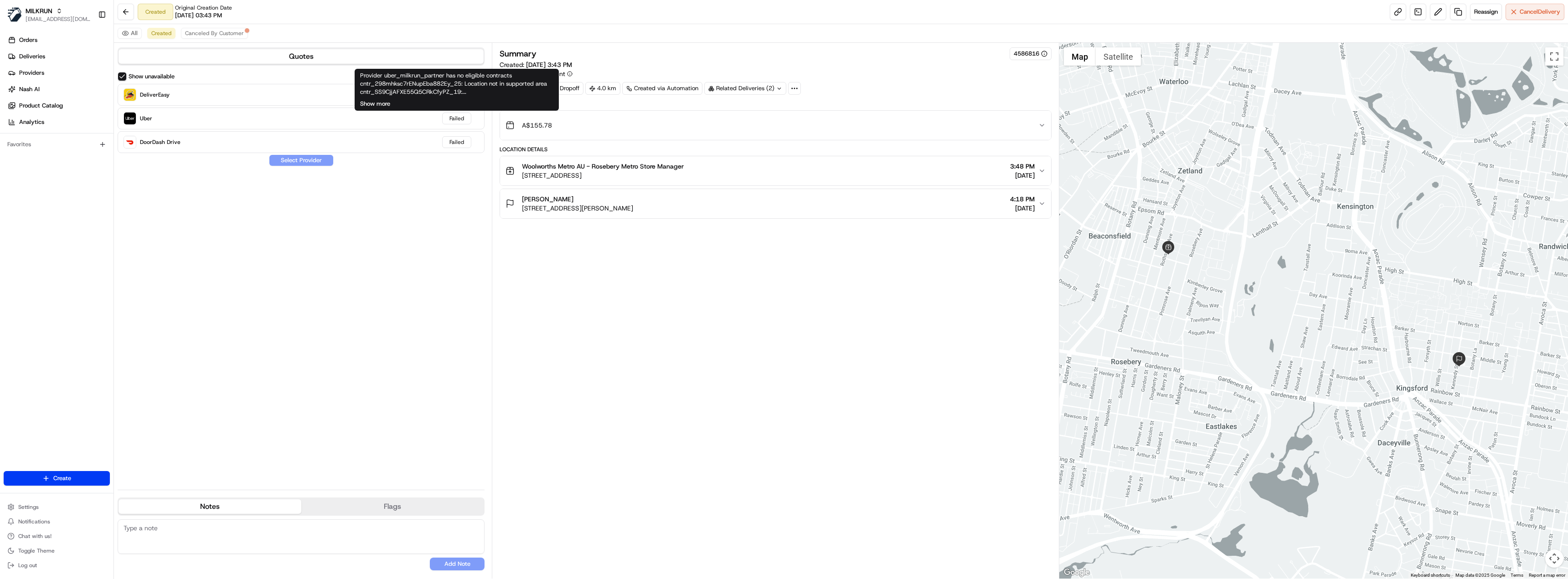
click at [375, 104] on button "Show more" at bounding box center [375, 104] width 30 height 8
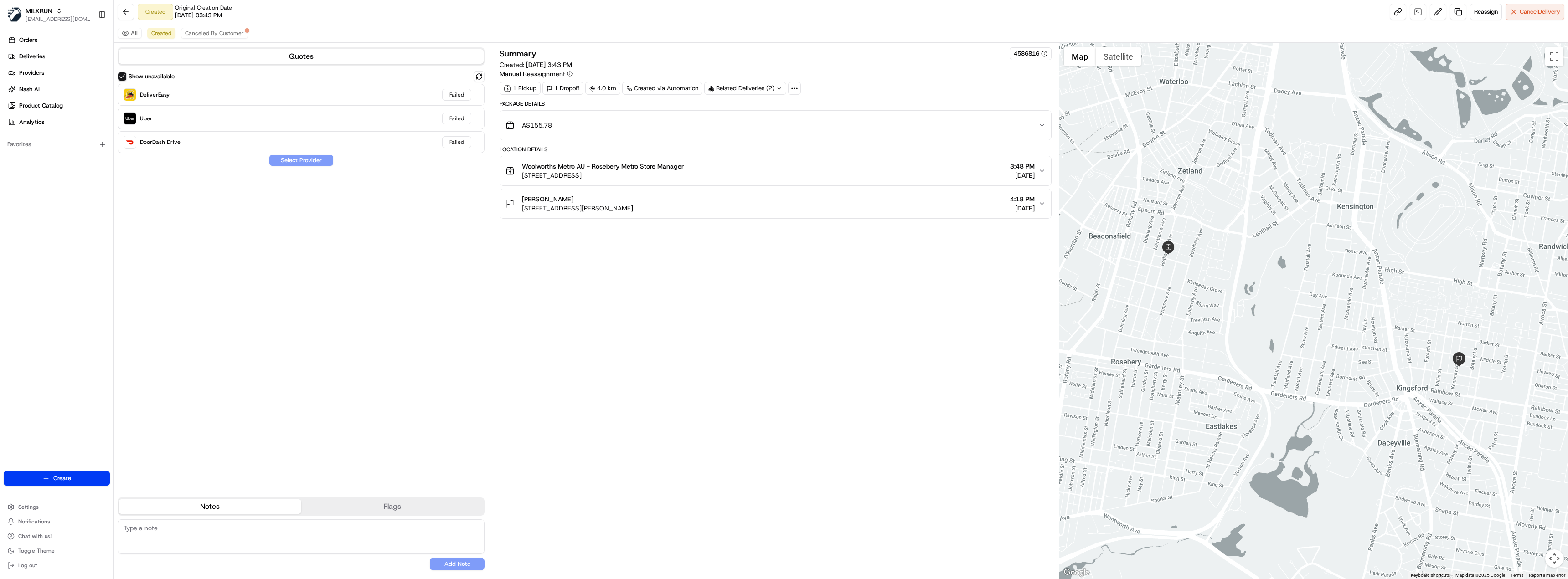
click at [744, 83] on div "Related Deliveries (2)" at bounding box center [746, 89] width 82 height 13
click at [750, 114] on td "job_BHDGxNf9sQj5dAhxHFsH9X" at bounding box center [773, 109] width 102 height 16
click at [750, 109] on span "job_BHDGxNf9sQj5dAhxHFsH9X" at bounding box center [769, 108] width 89 height 8
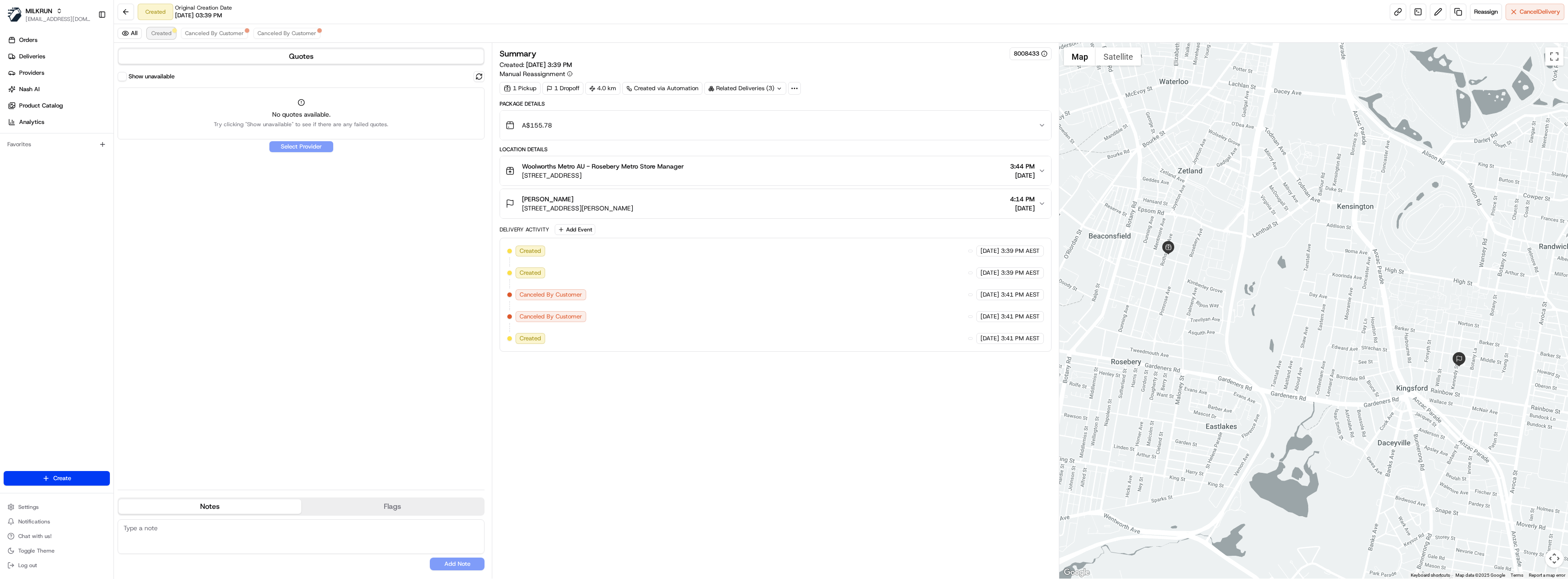
click at [161, 38] on button "Created" at bounding box center [161, 33] width 28 height 11
click at [124, 79] on button "Show unavailable" at bounding box center [123, 77] width 9 height 9
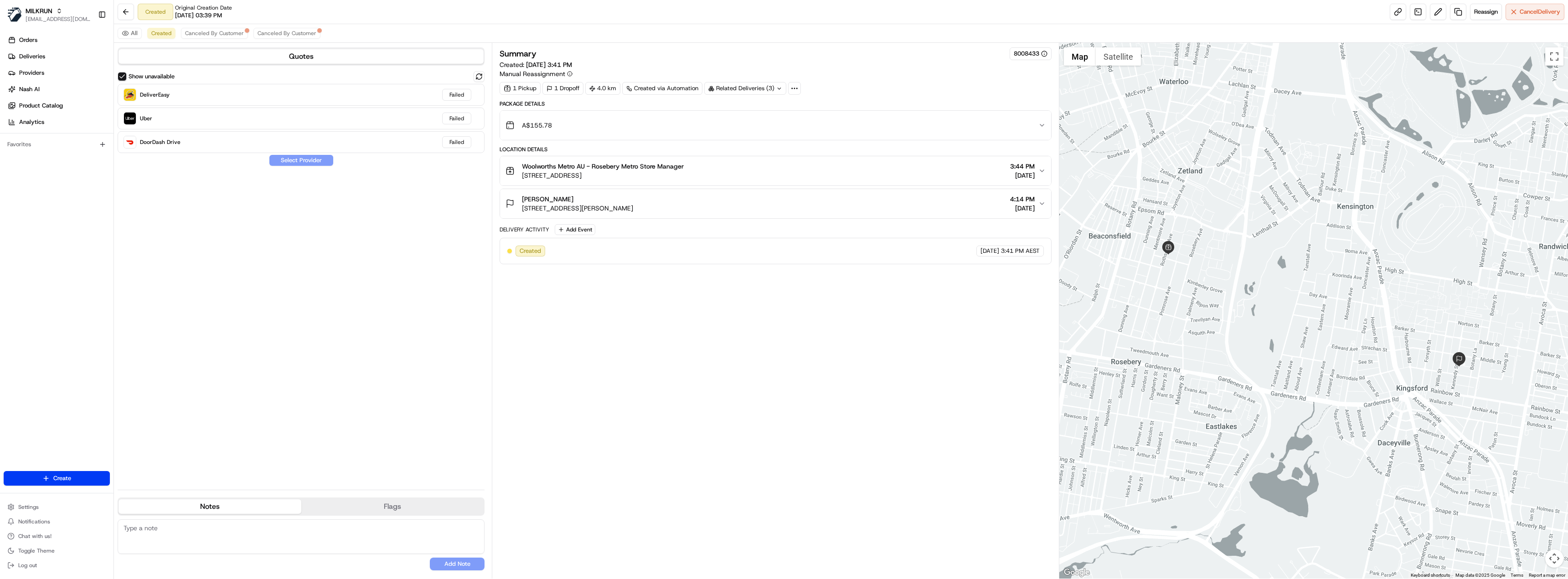
click at [753, 123] on div "A$155.78" at bounding box center [772, 125] width 533 height 18
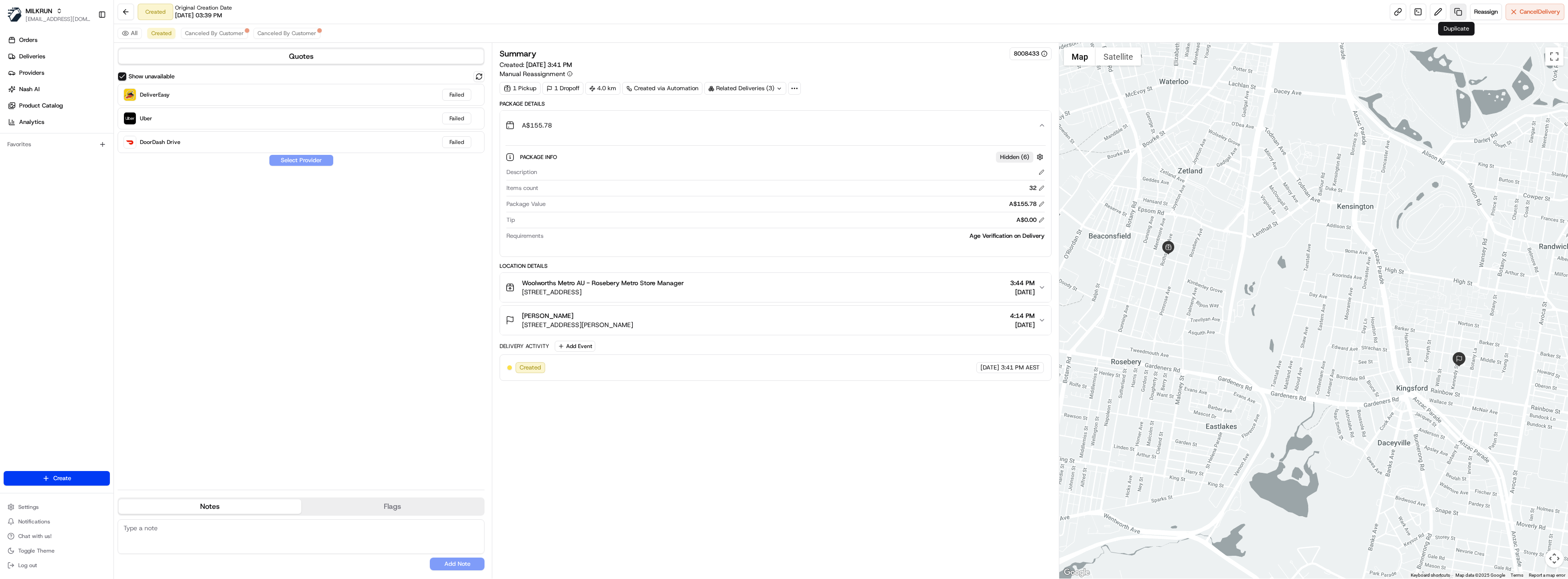
click at [1453, 13] on link at bounding box center [1458, 12] width 17 height 17
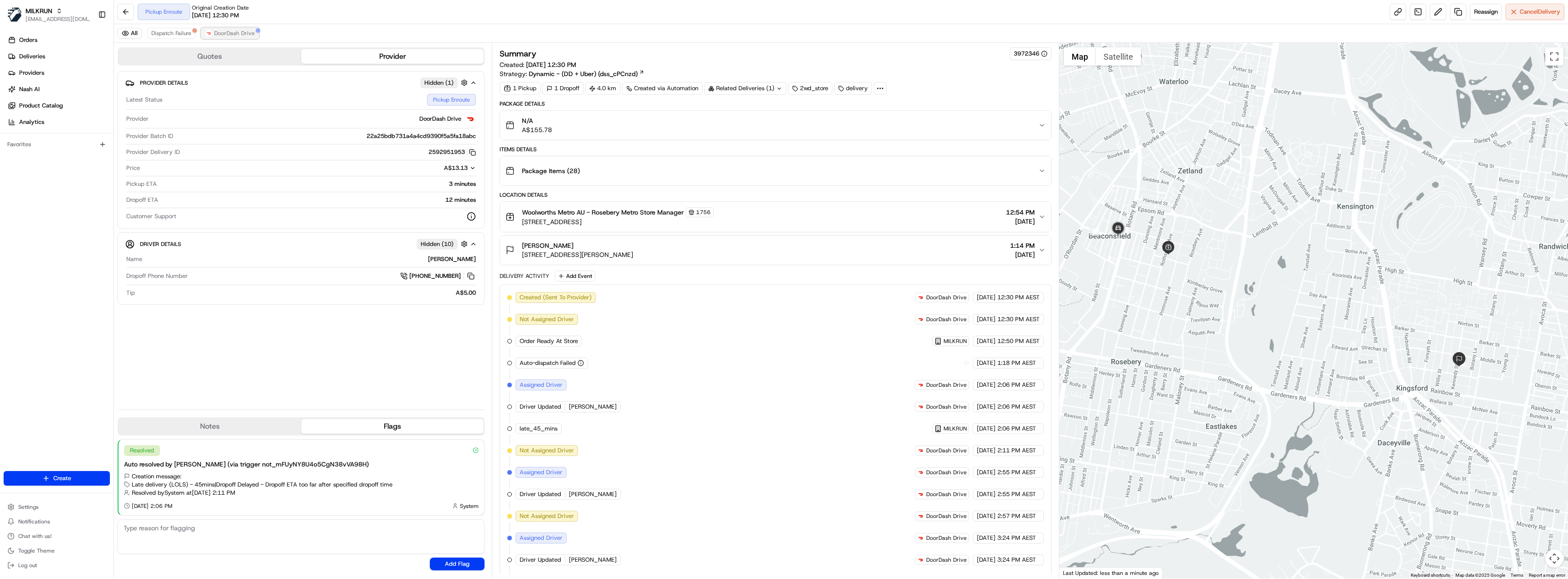
click at [233, 28] on button "DoorDash Drive" at bounding box center [230, 33] width 58 height 11
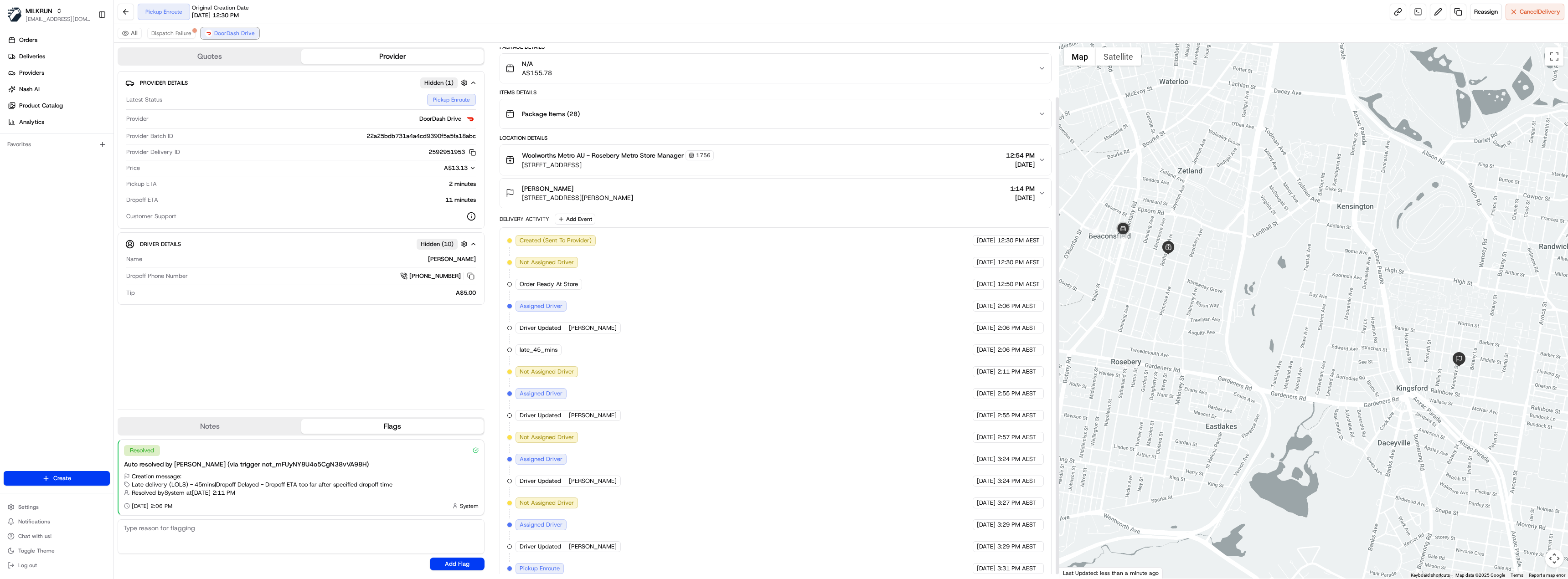
scroll to position [65, 0]
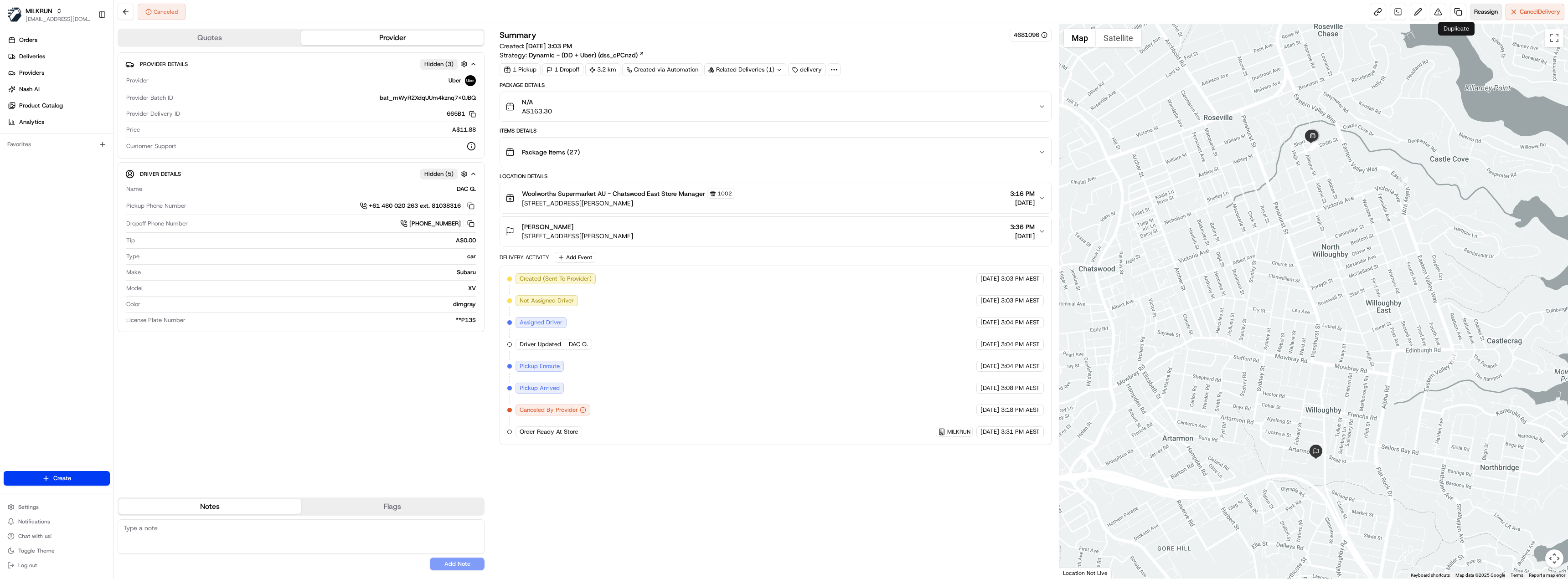
click at [1483, 10] on span "Reassign" at bounding box center [1486, 12] width 24 height 8
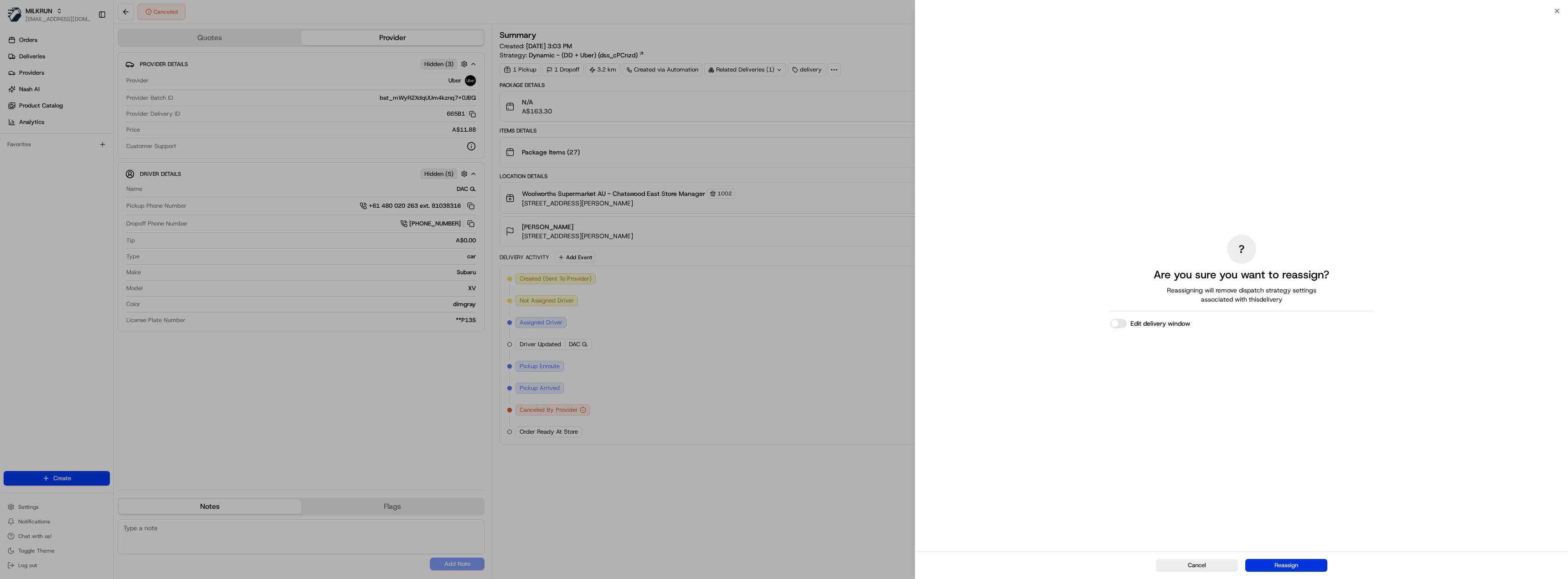
click at [1304, 566] on button "Reassign" at bounding box center [1286, 566] width 82 height 13
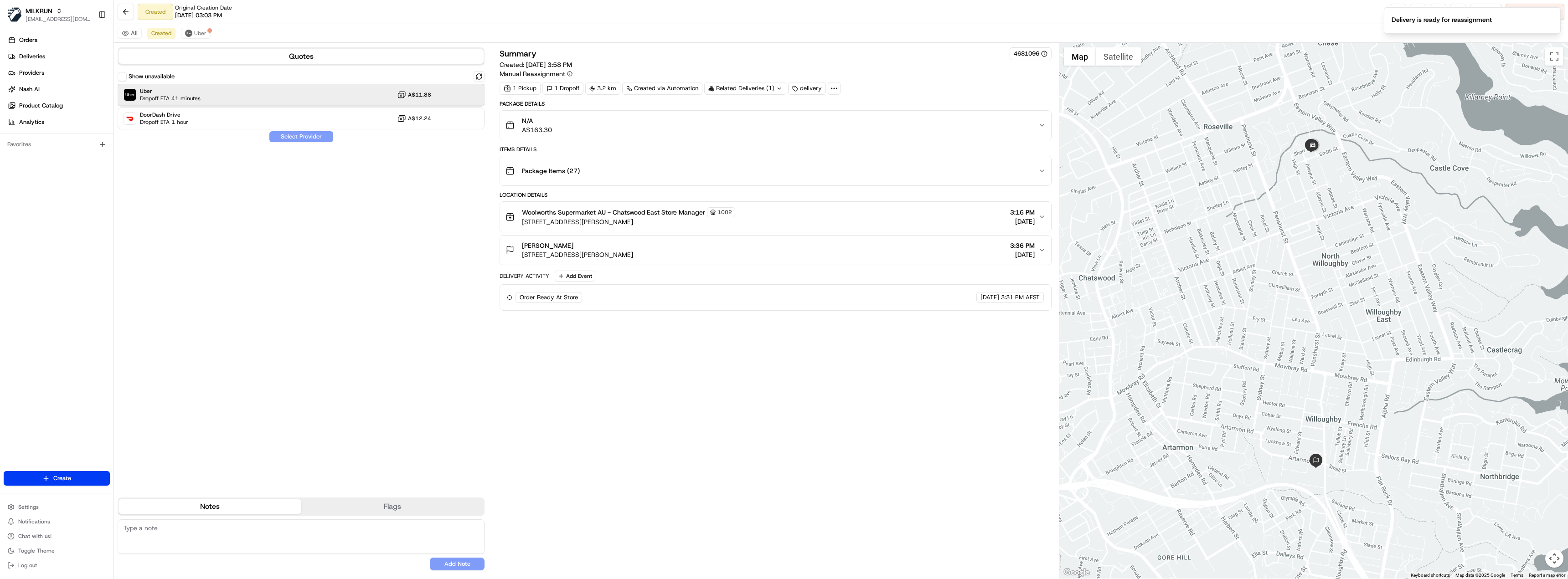
click at [215, 96] on div "Uber Dropoff ETA 41 minutes A$11.88" at bounding box center [302, 95] width 367 height 22
click at [319, 134] on button "Assign Provider" at bounding box center [302, 137] width 65 height 11
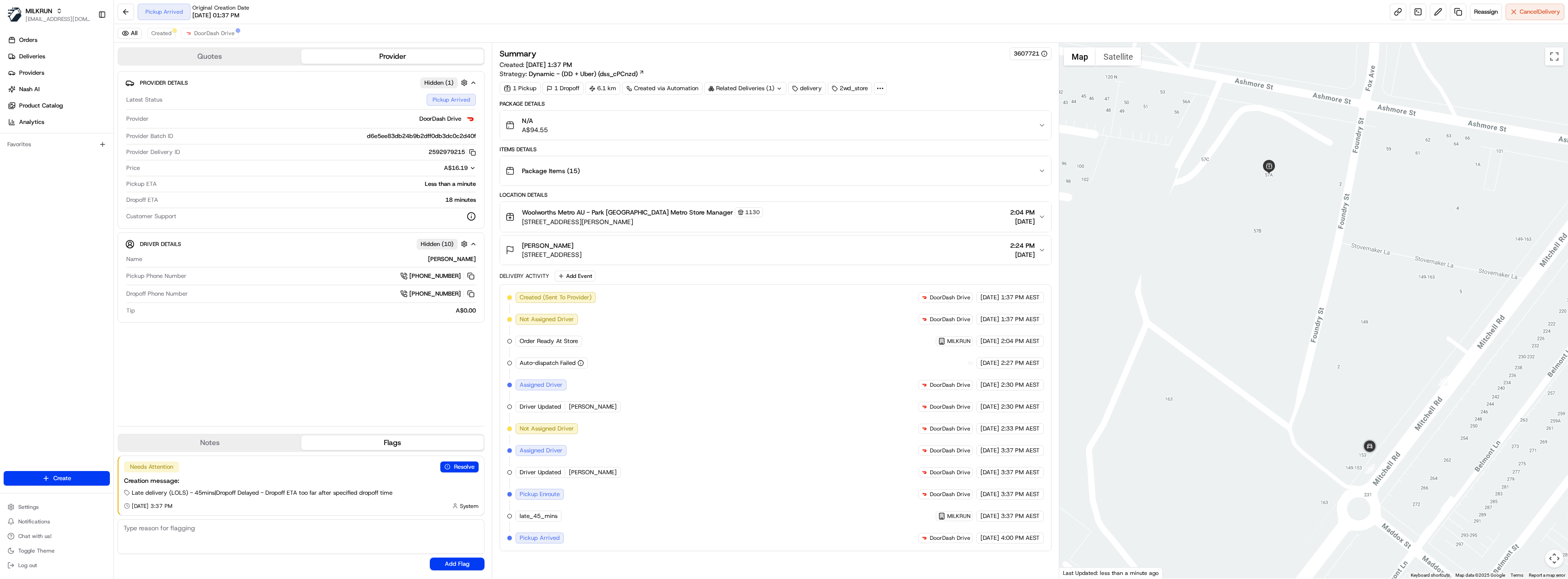
drag, startPoint x: 1462, startPoint y: 456, endPoint x: 1396, endPoint y: 451, distance: 66.2
click at [1396, 451] on div at bounding box center [1313, 310] width 509 height 535
click at [672, 214] on span "Woolworths Metro AU - Park Sydney Metro Store Manager" at bounding box center [627, 213] width 211 height 9
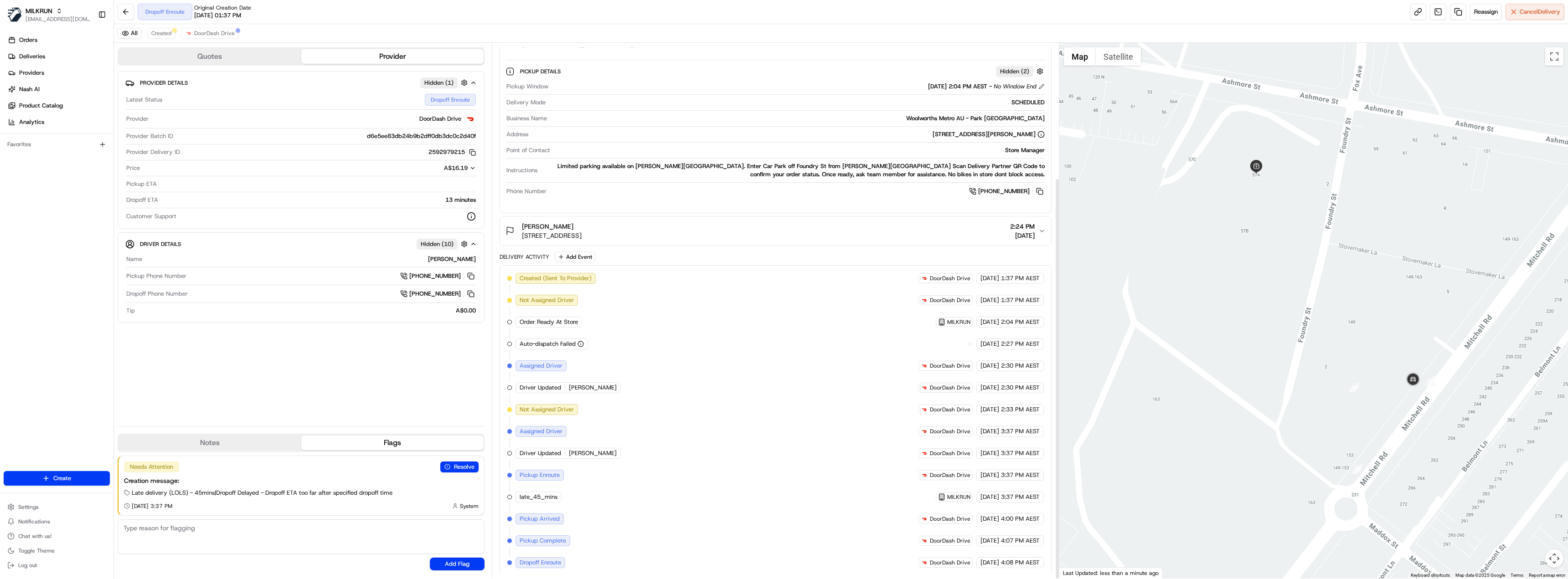
scroll to position [180, 0]
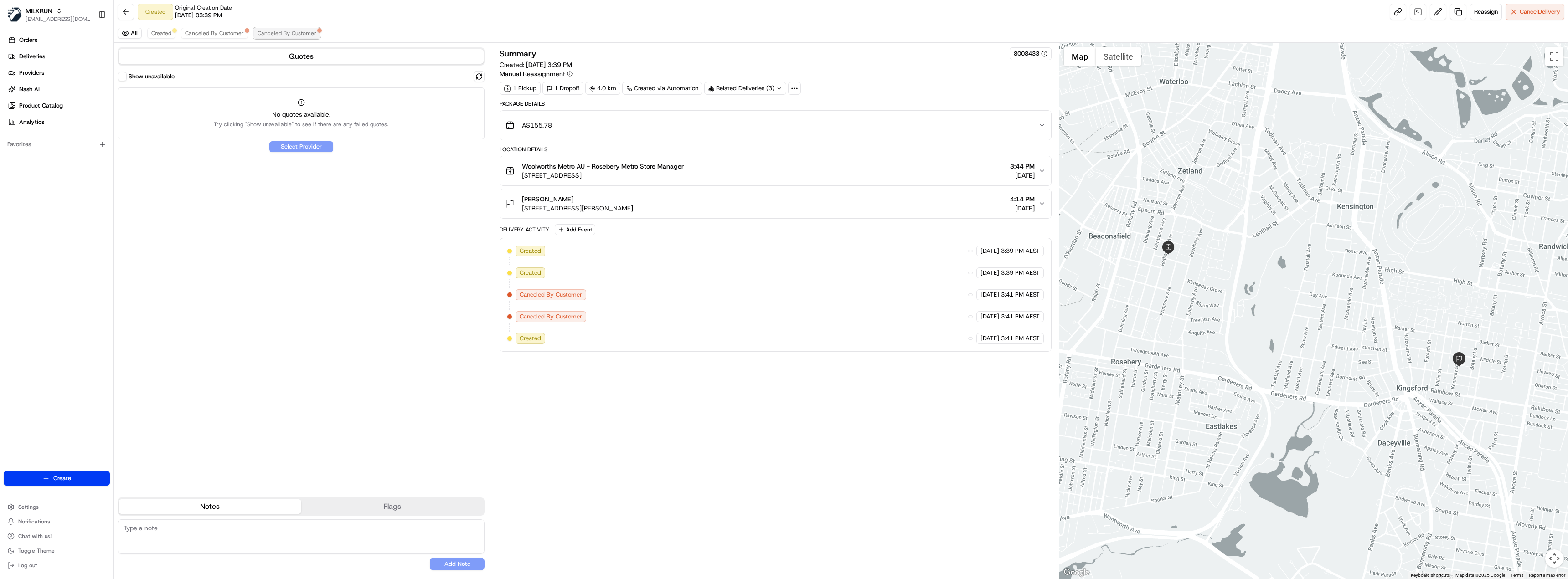
click at [293, 38] on button "Canceled By Customer" at bounding box center [287, 33] width 67 height 11
click at [776, 113] on button "A$155.78" at bounding box center [776, 125] width 551 height 29
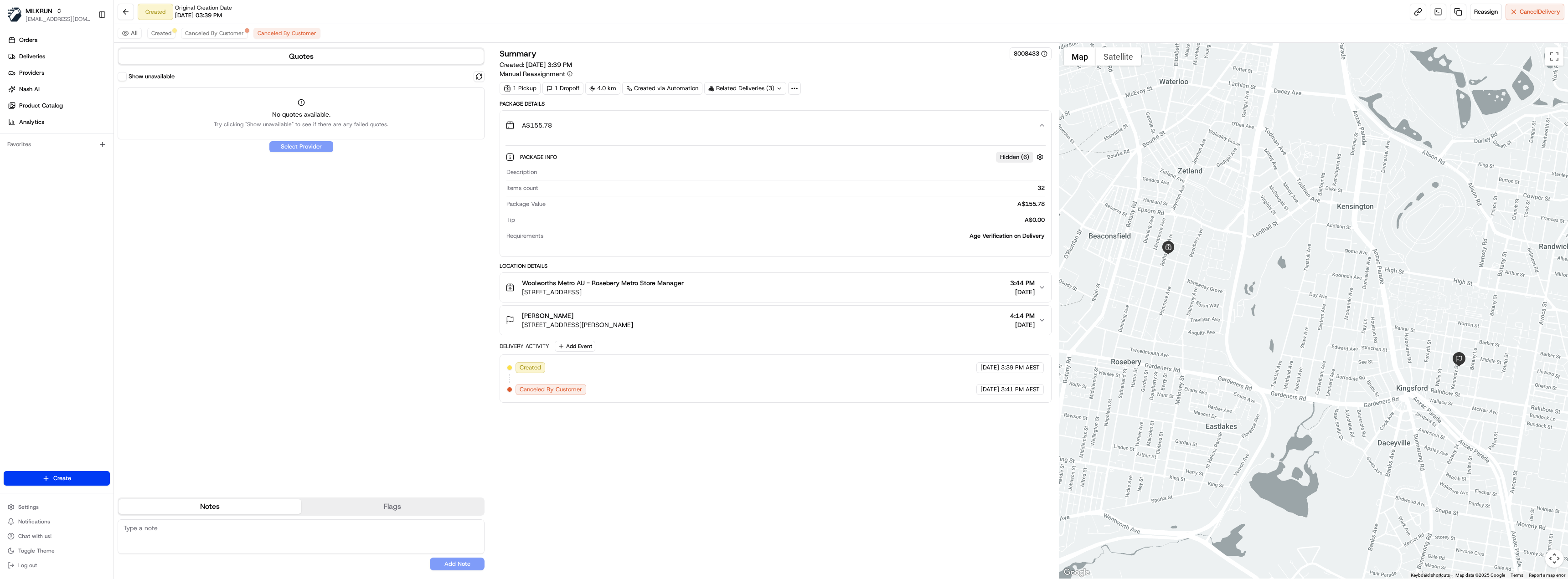
click at [776, 113] on button "A$155.78" at bounding box center [776, 125] width 551 height 29
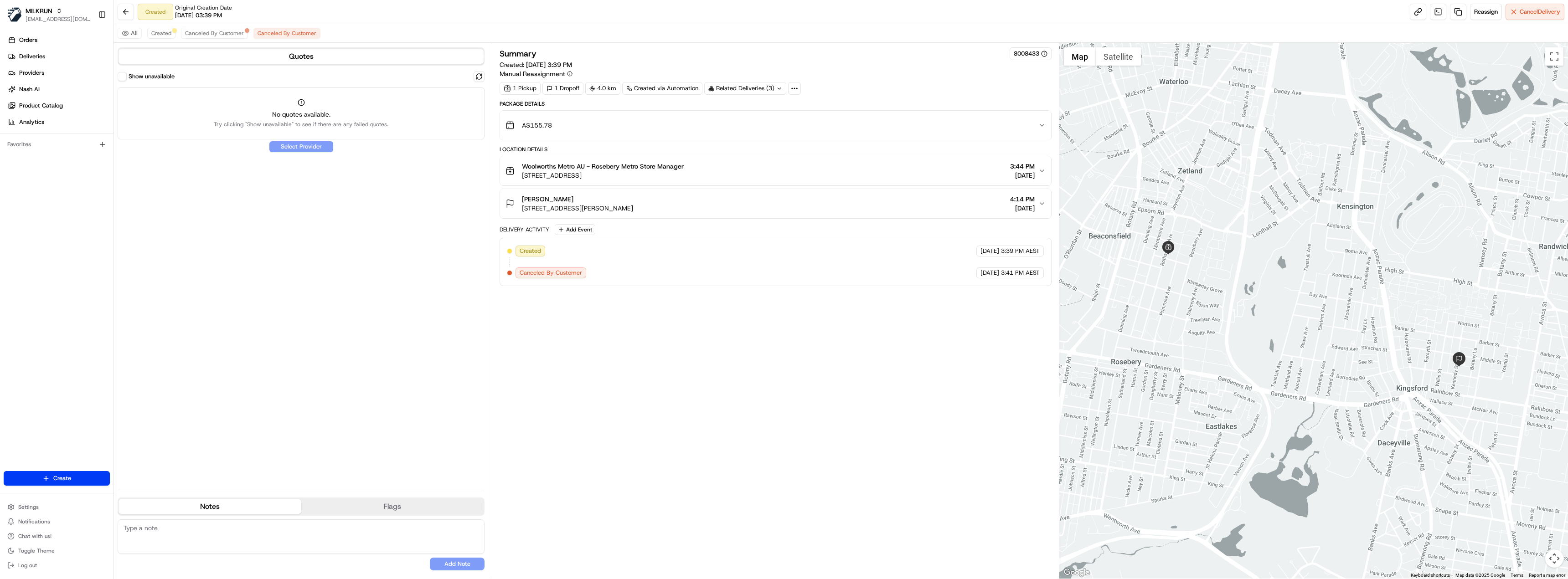
click at [124, 79] on button "Show unavailable" at bounding box center [123, 77] width 9 height 9
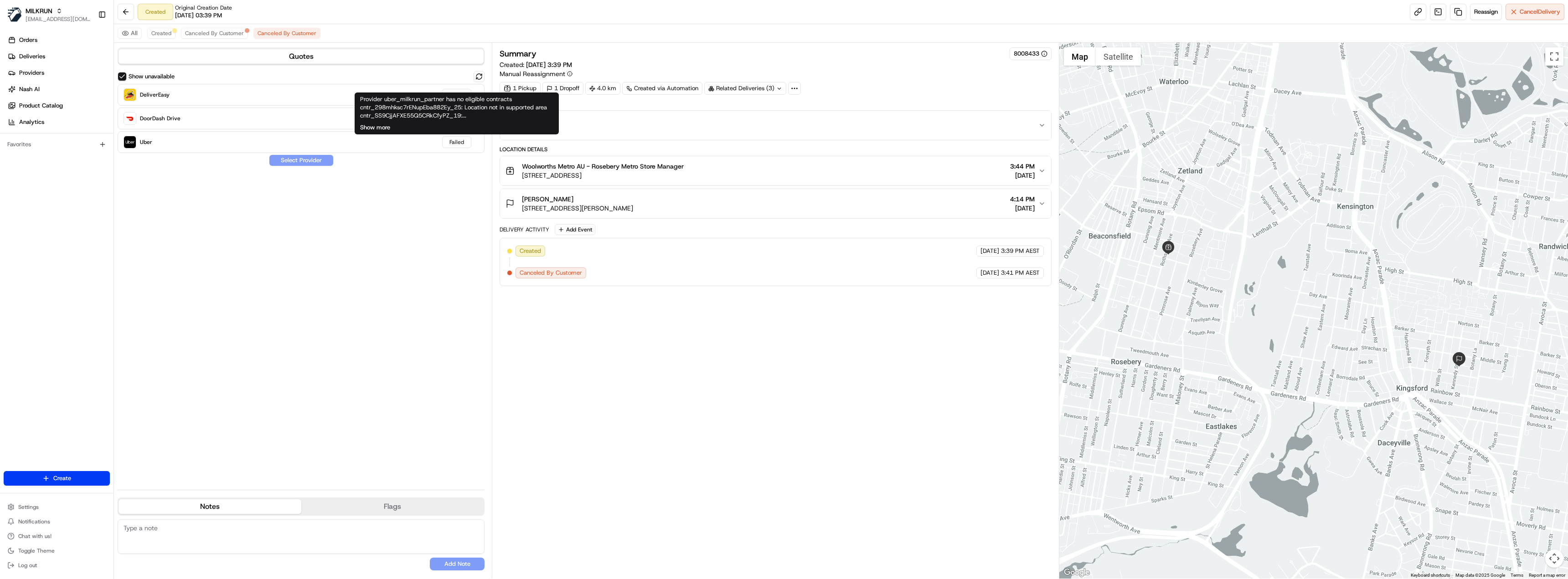
click at [371, 131] on button "Show more" at bounding box center [375, 127] width 30 height 8
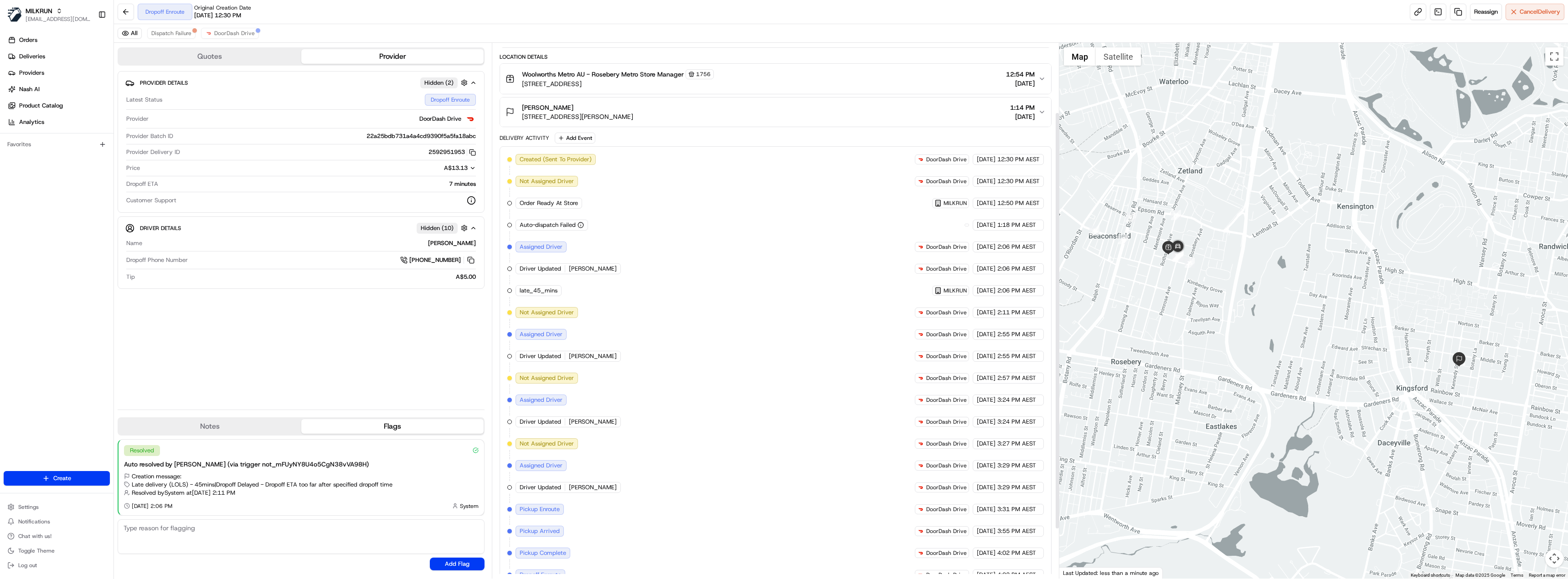
scroll to position [152, 0]
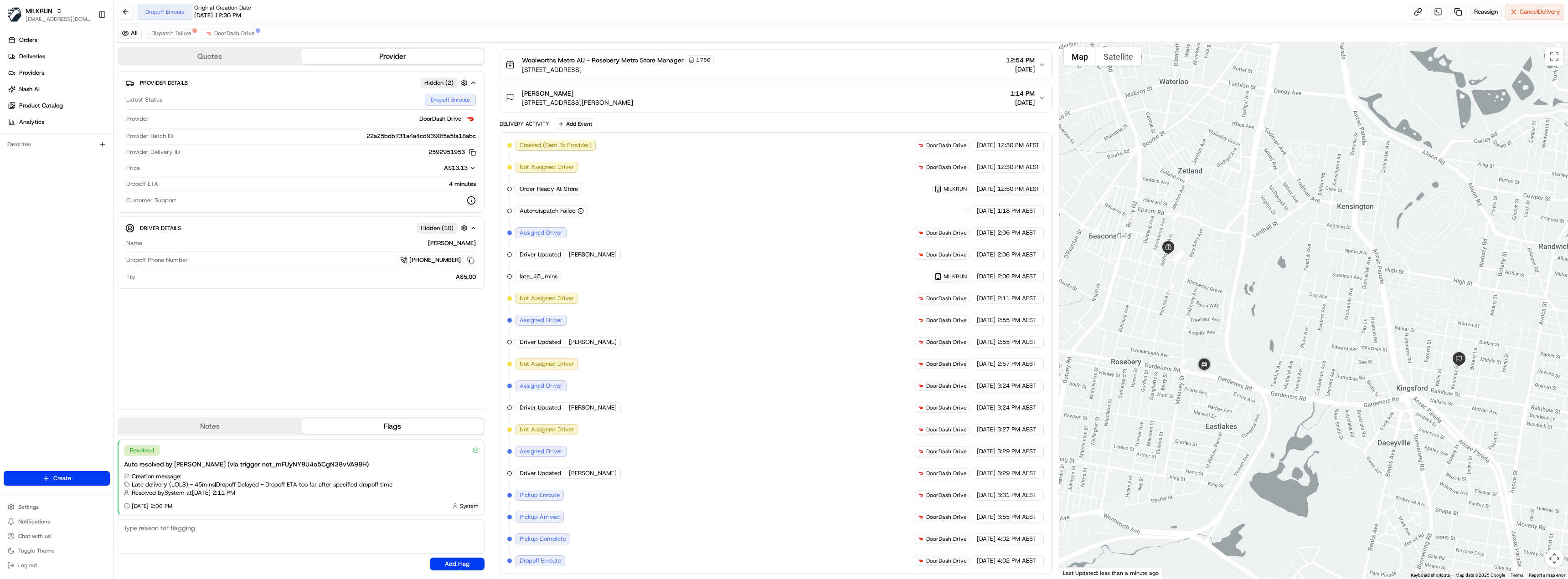
drag, startPoint x: 638, startPoint y: 69, endPoint x: 522, endPoint y: 71, distance: 116.0
click at [522, 71] on span "1 Crewe Pl, Rosebery, NSW 2018, AU" at bounding box center [617, 70] width 192 height 9
copy span "1 Crewe Pl, Rosebery, NSW 2018, AU"
drag, startPoint x: 652, startPoint y: 103, endPoint x: 519, endPoint y: 106, distance: 133.0
click at [519, 106] on div "jenna maissin 25 Kennedy St, Kingsford, NSW 2032, AU 1:14 PM 18/08/2025" at bounding box center [772, 97] width 533 height 18
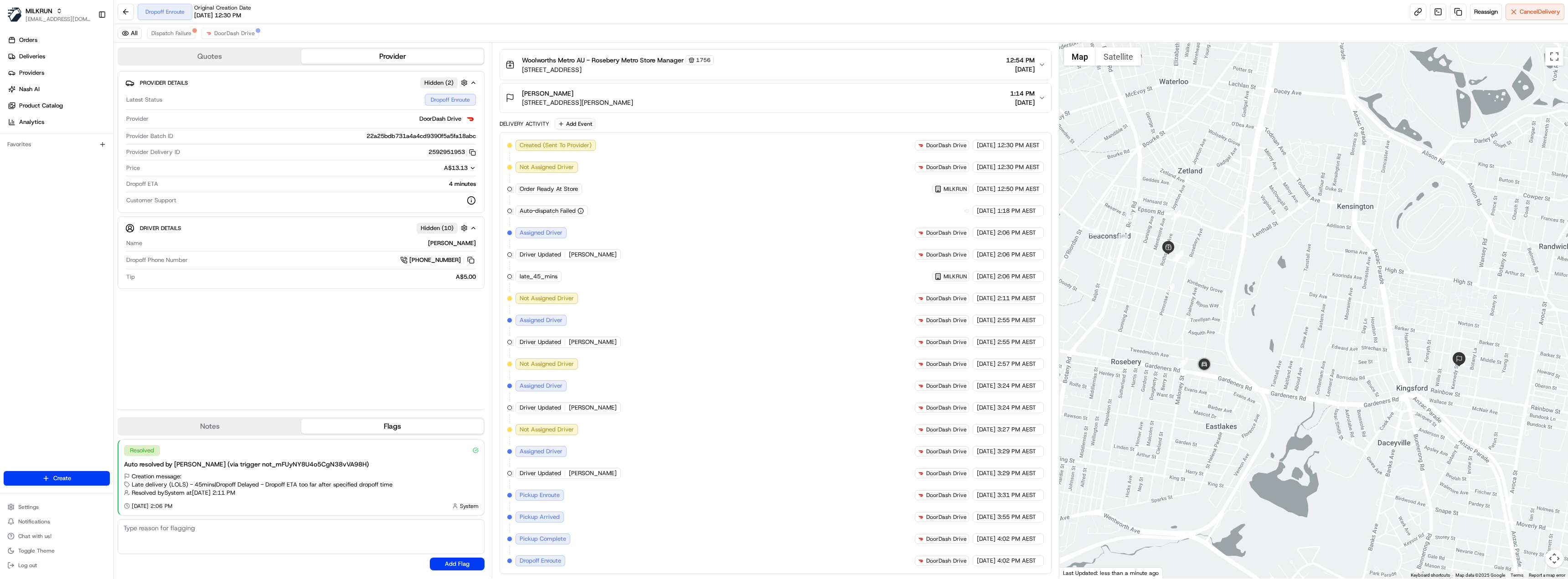
copy span "25 Kennedy St, Kingsford, NSW 2032, AU"
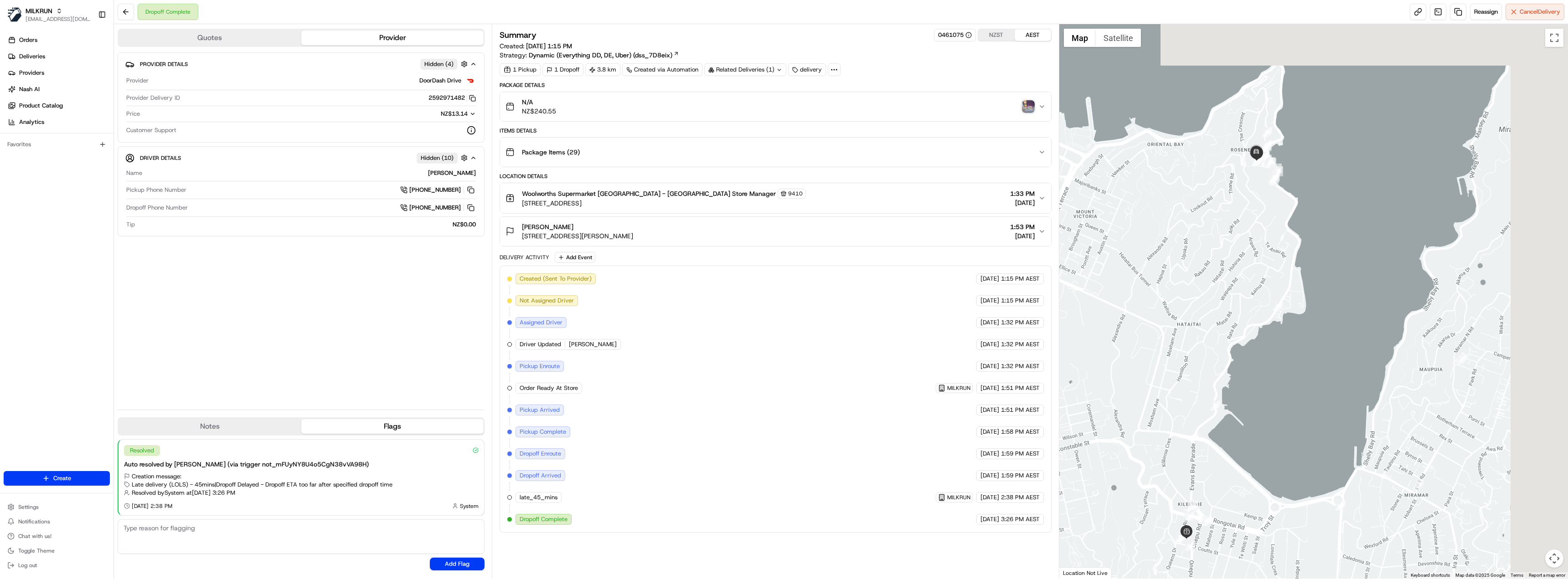
drag, startPoint x: 1321, startPoint y: 136, endPoint x: 1221, endPoint y: 197, distance: 117.1
click at [1221, 197] on div at bounding box center [1313, 301] width 509 height 554
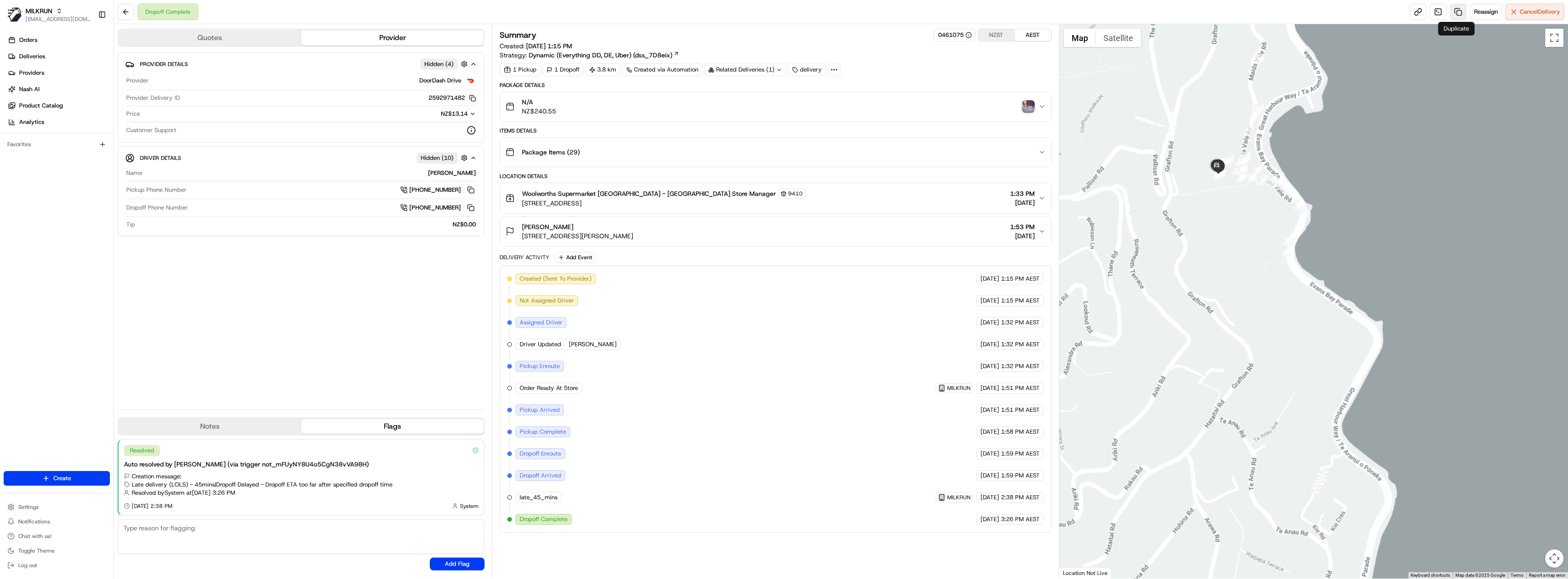
click at [1459, 13] on link at bounding box center [1458, 12] width 17 height 17
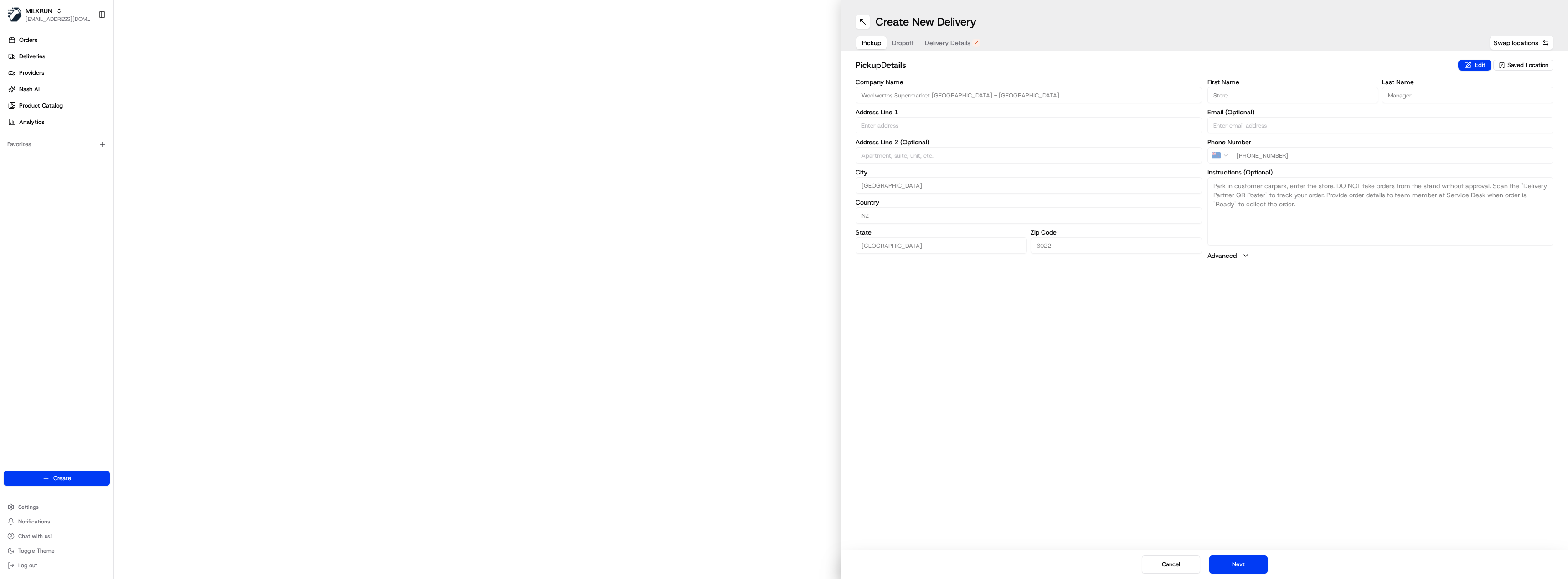
type input "[STREET_ADDRESS]"
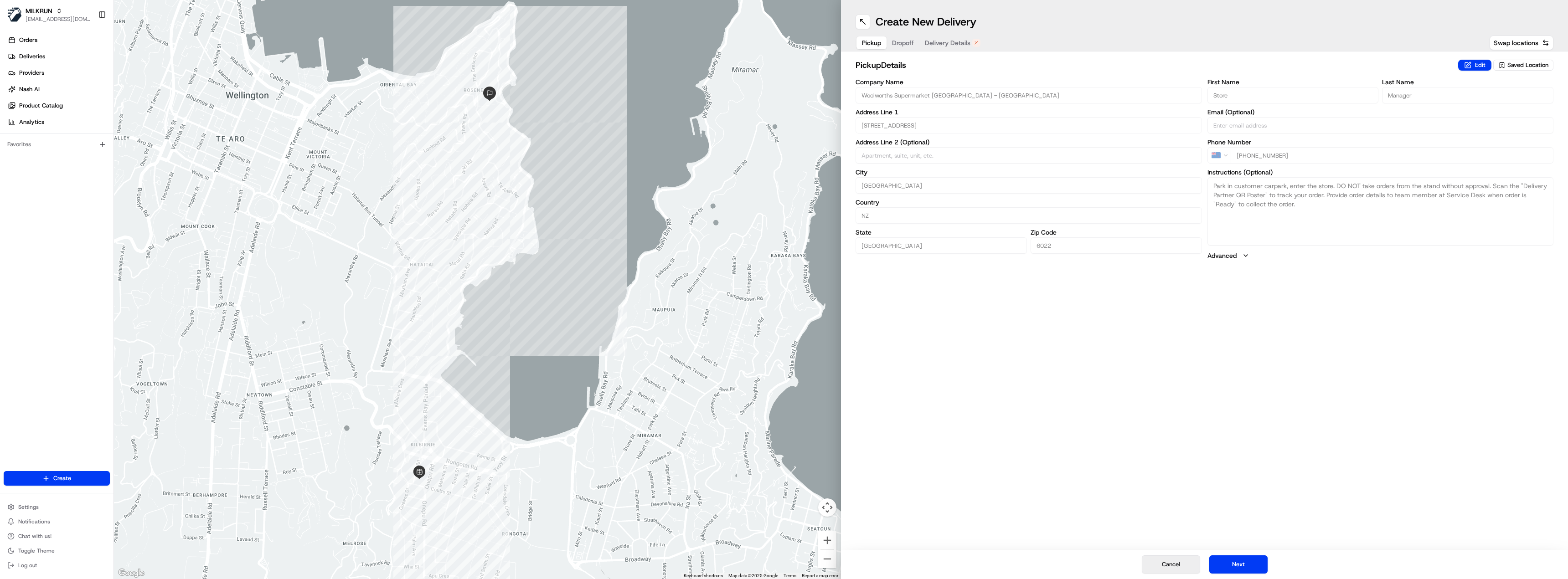
click at [1167, 569] on button "Cancel" at bounding box center [1171, 564] width 59 height 18
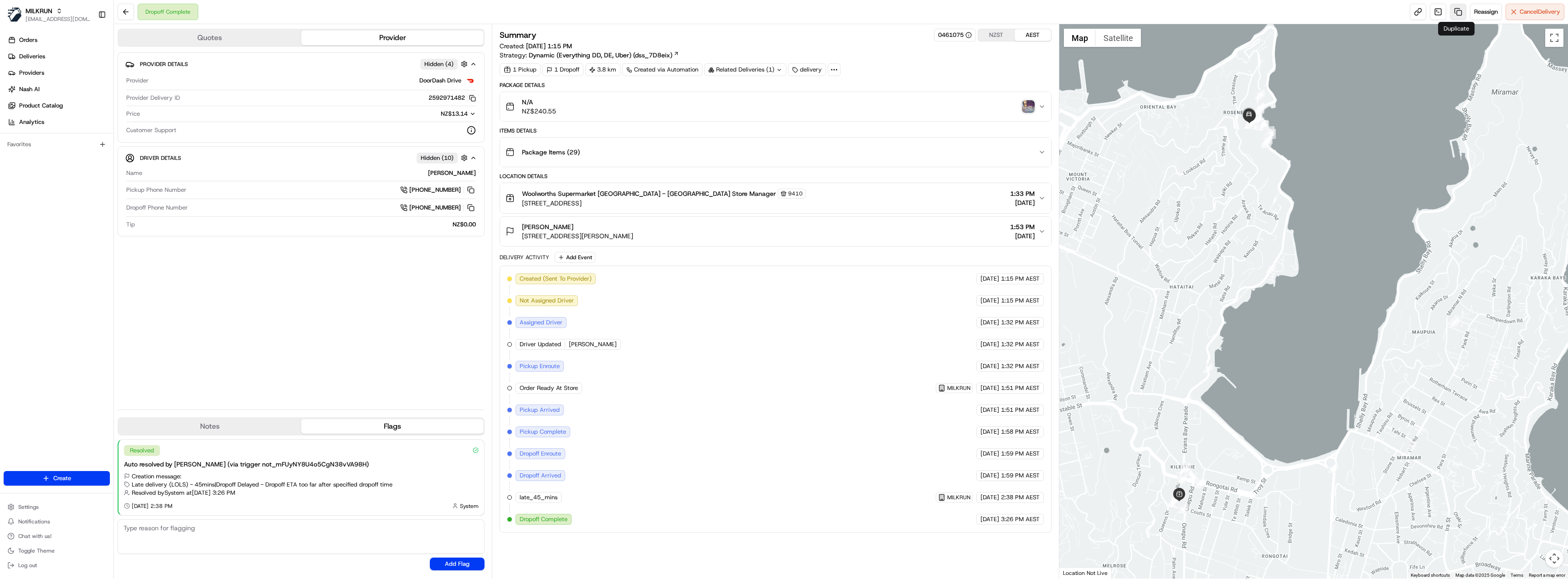
click at [1456, 14] on link at bounding box center [1458, 12] width 17 height 17
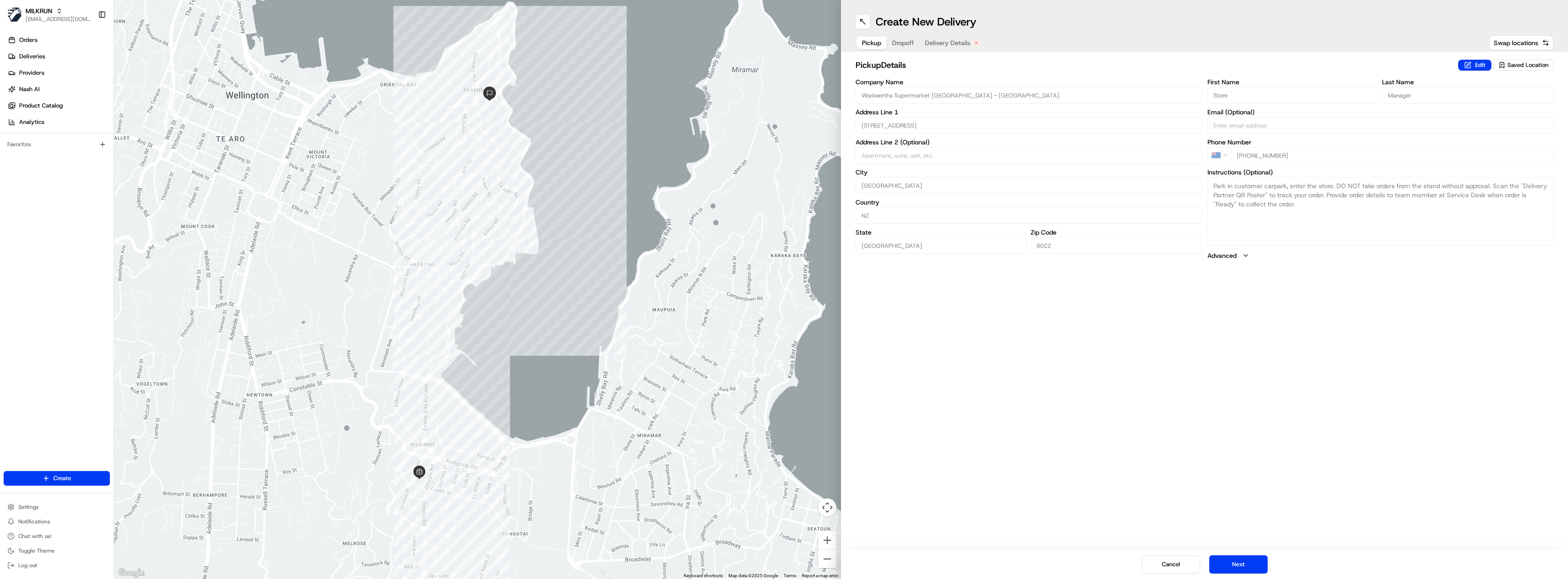
click at [784, 221] on div at bounding box center [477, 290] width 727 height 579
click at [1180, 562] on button "Cancel" at bounding box center [1171, 564] width 59 height 18
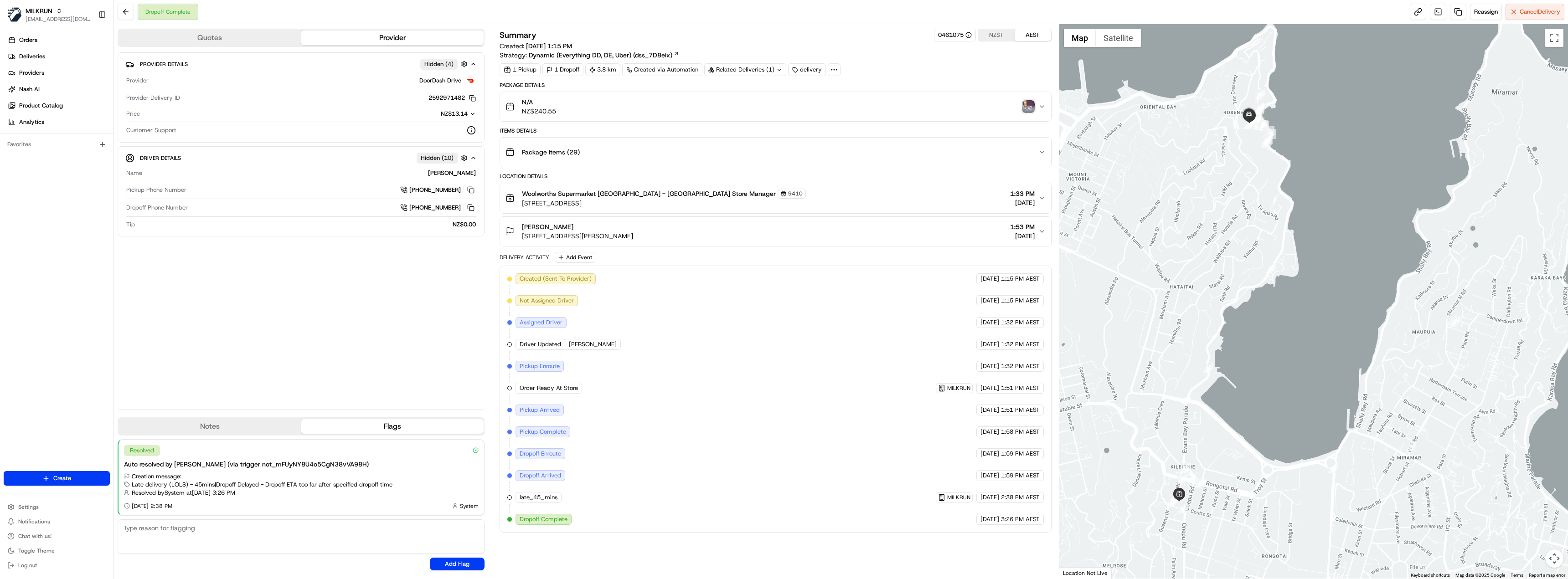
click at [1030, 107] on img "button" at bounding box center [1028, 107] width 13 height 13
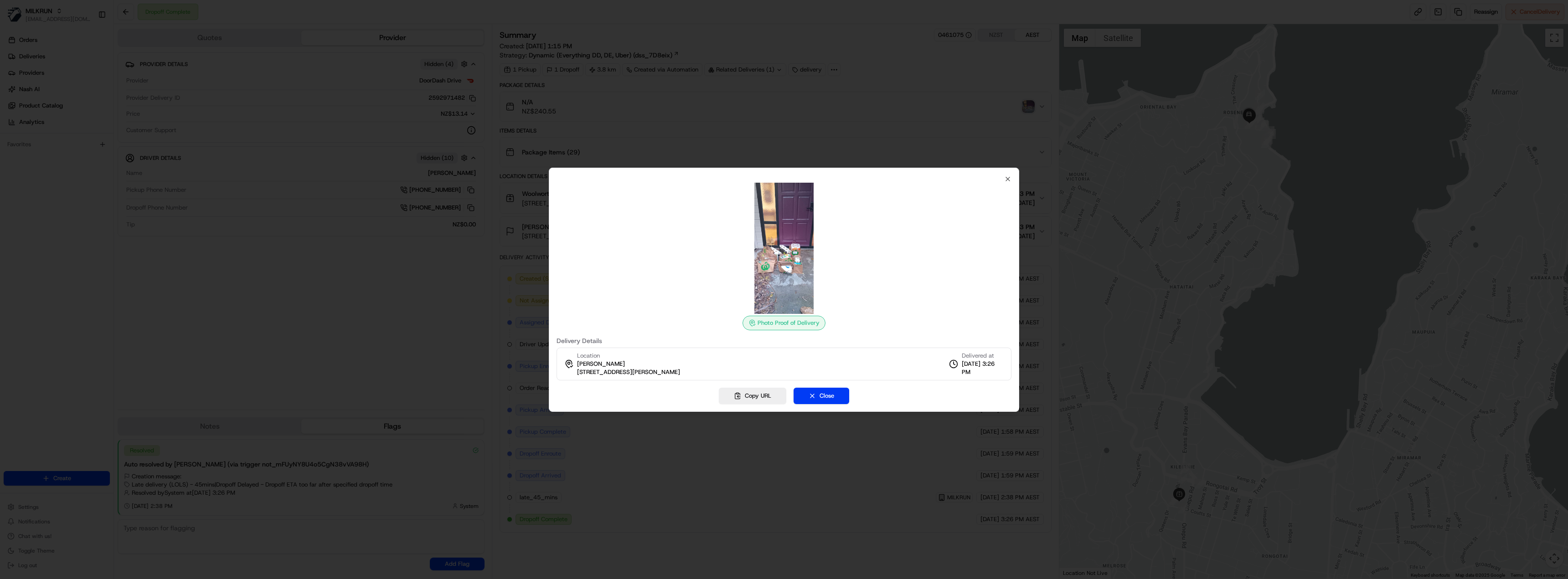
click at [992, 108] on div at bounding box center [784, 290] width 1568 height 579
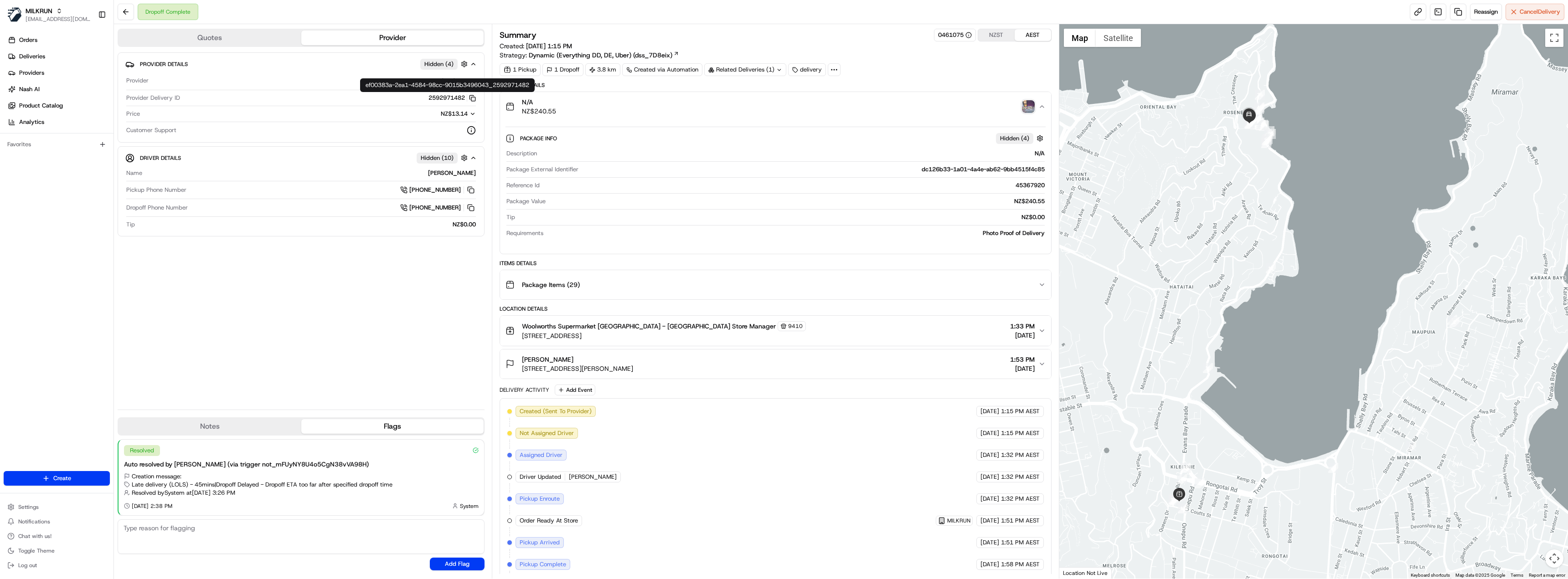
click at [472, 95] on icon "button" at bounding box center [472, 96] width 4 height 4
click at [385, 339] on div "Provider Details Hidden ( 4 ) Provider DoorDash Drive Provider Delivery ID 2592…" at bounding box center [302, 227] width 367 height 350
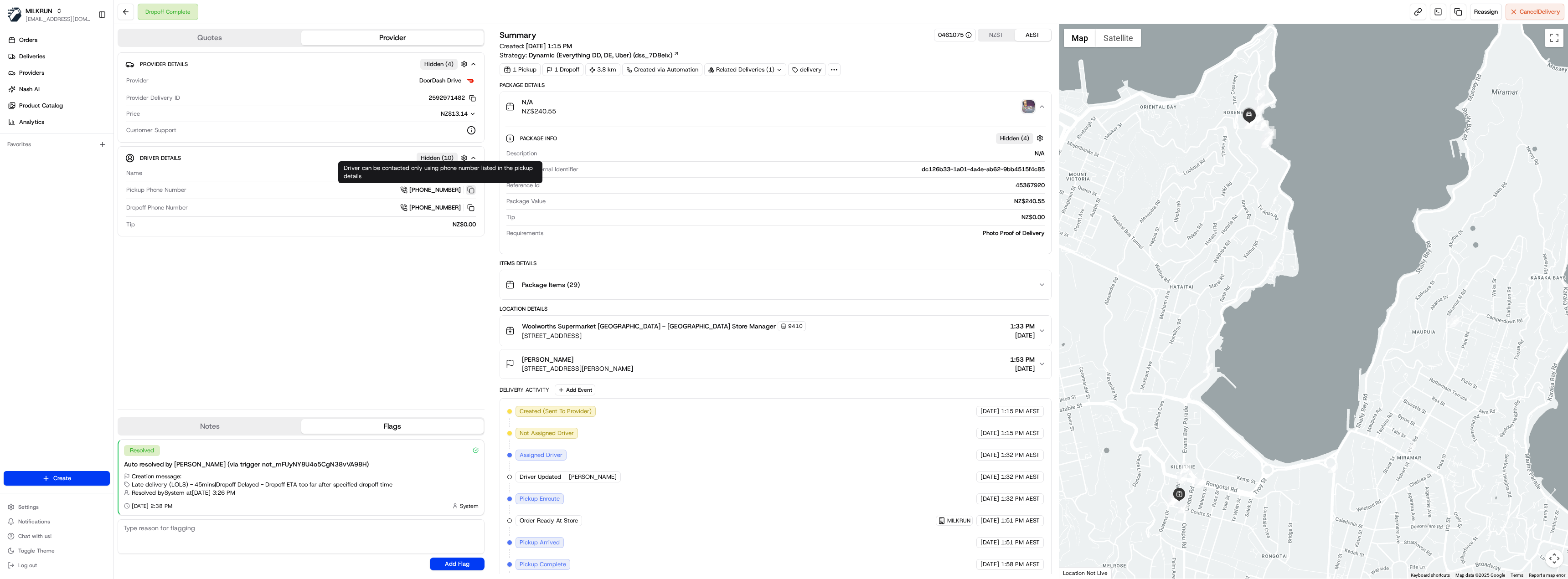
click at [473, 192] on button at bounding box center [471, 190] width 10 height 10
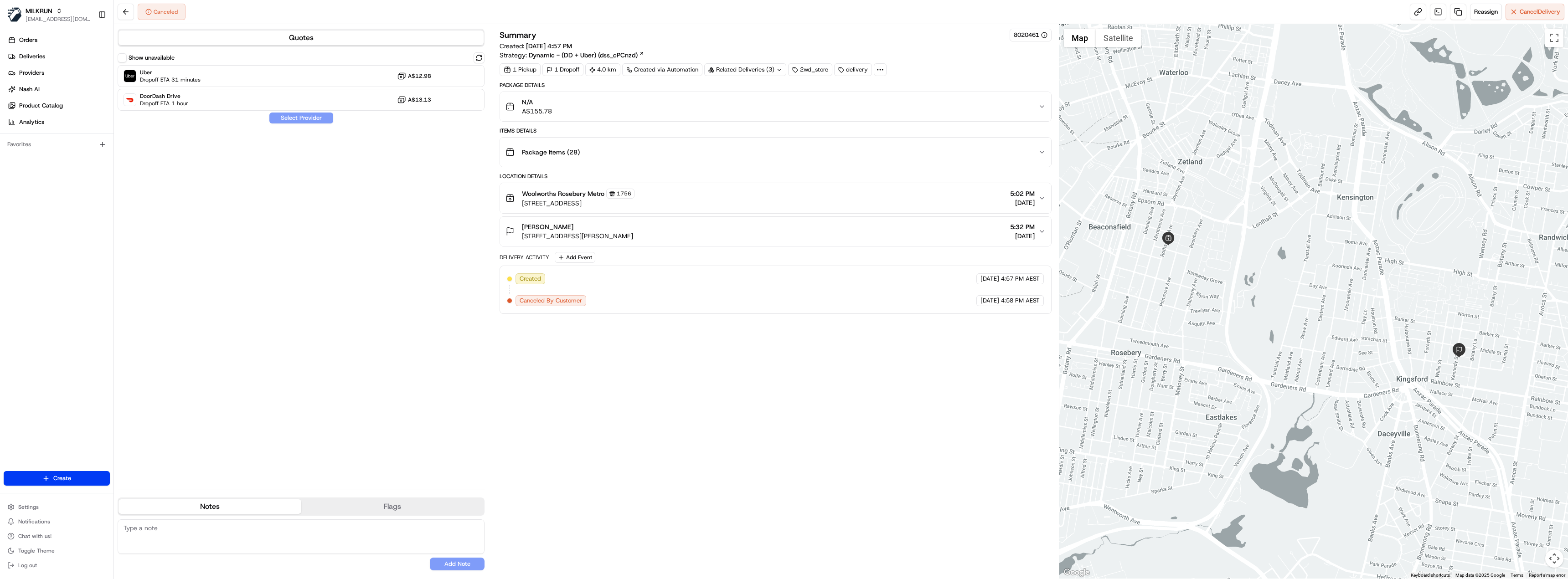
click at [749, 66] on div "Related Deliveries (3)" at bounding box center [746, 70] width 82 height 13
click at [780, 109] on span "job_9YFmuxwAcBHPBaU6JKsdVn" at bounding box center [769, 106] width 91 height 8
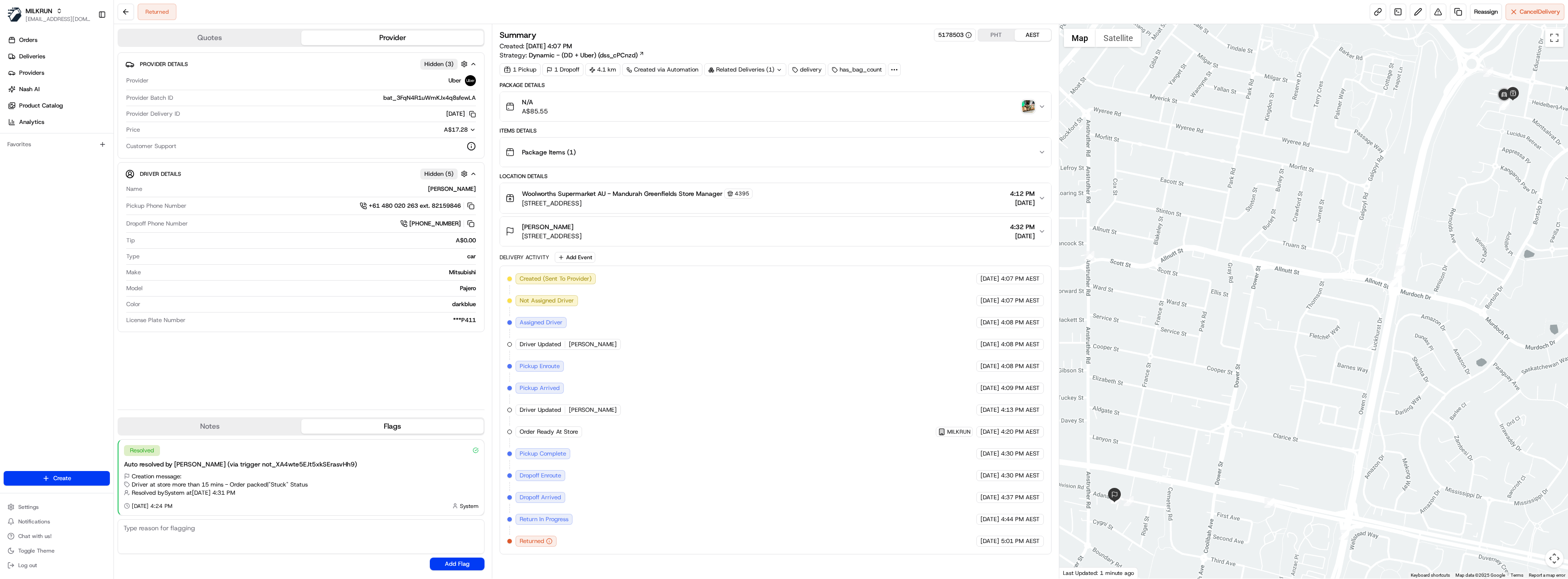
click at [1028, 107] on img "button" at bounding box center [1028, 107] width 13 height 13
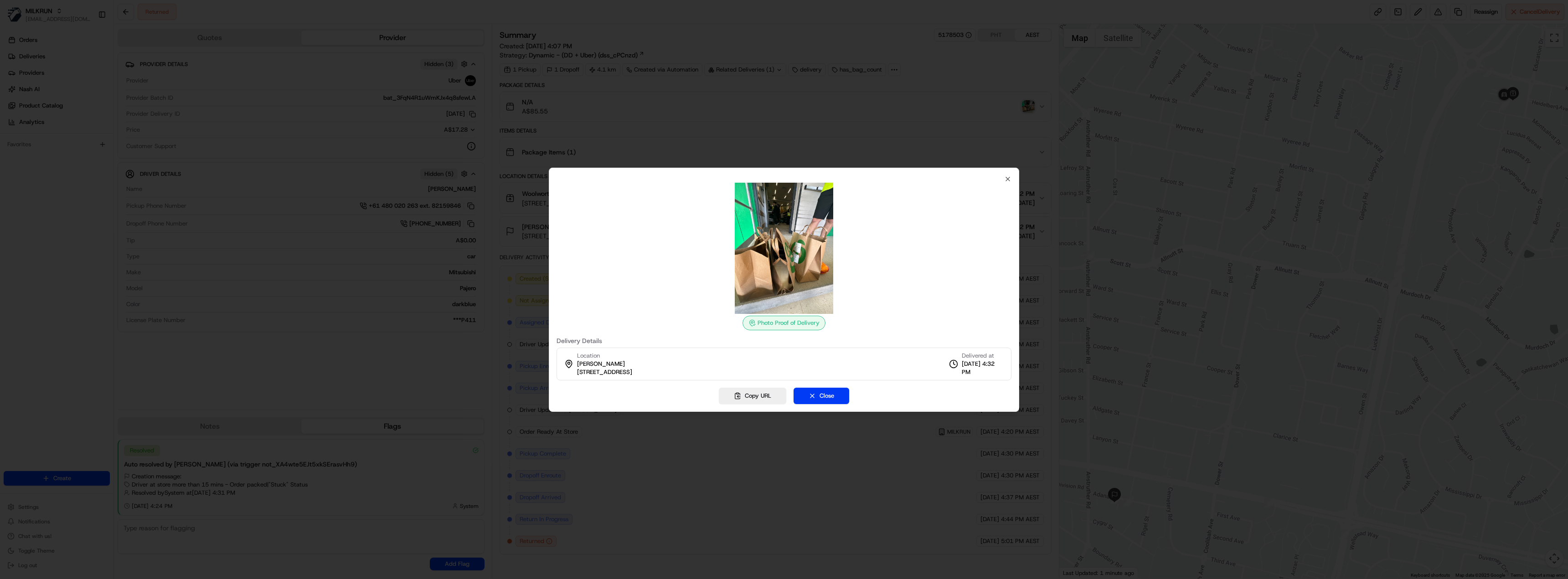
click at [1028, 107] on div at bounding box center [784, 290] width 1568 height 579
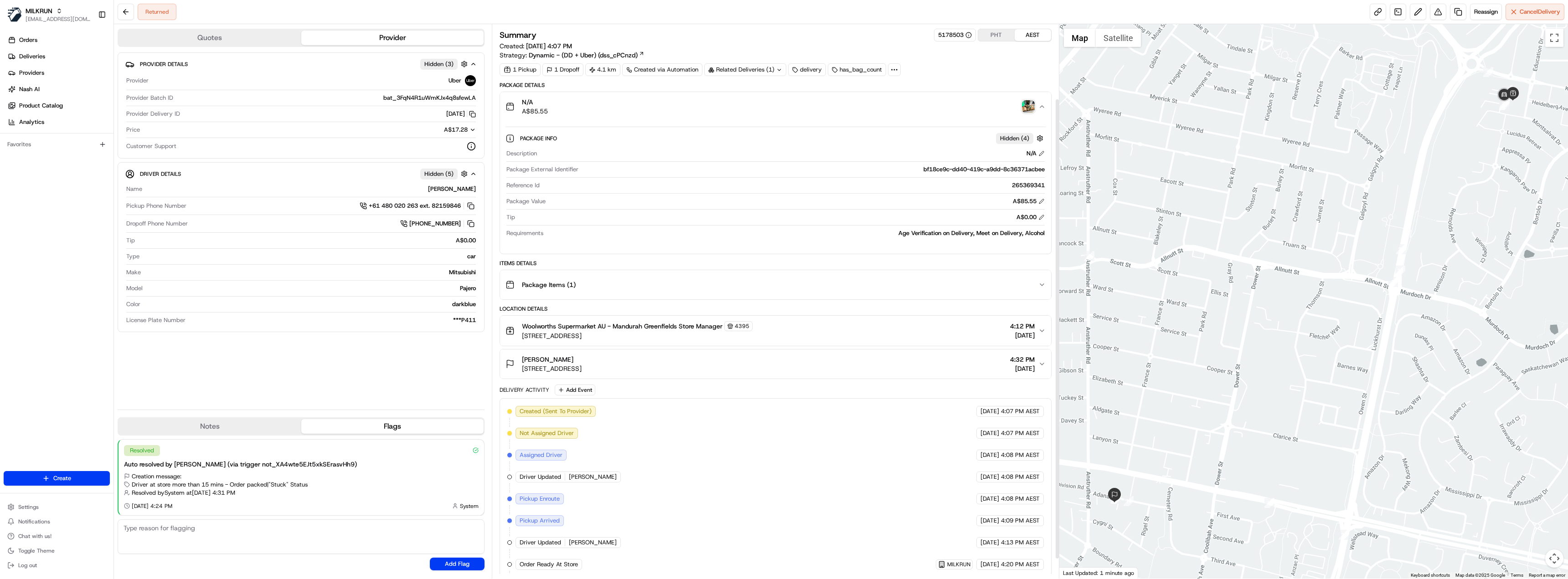
scroll to position [113, 0]
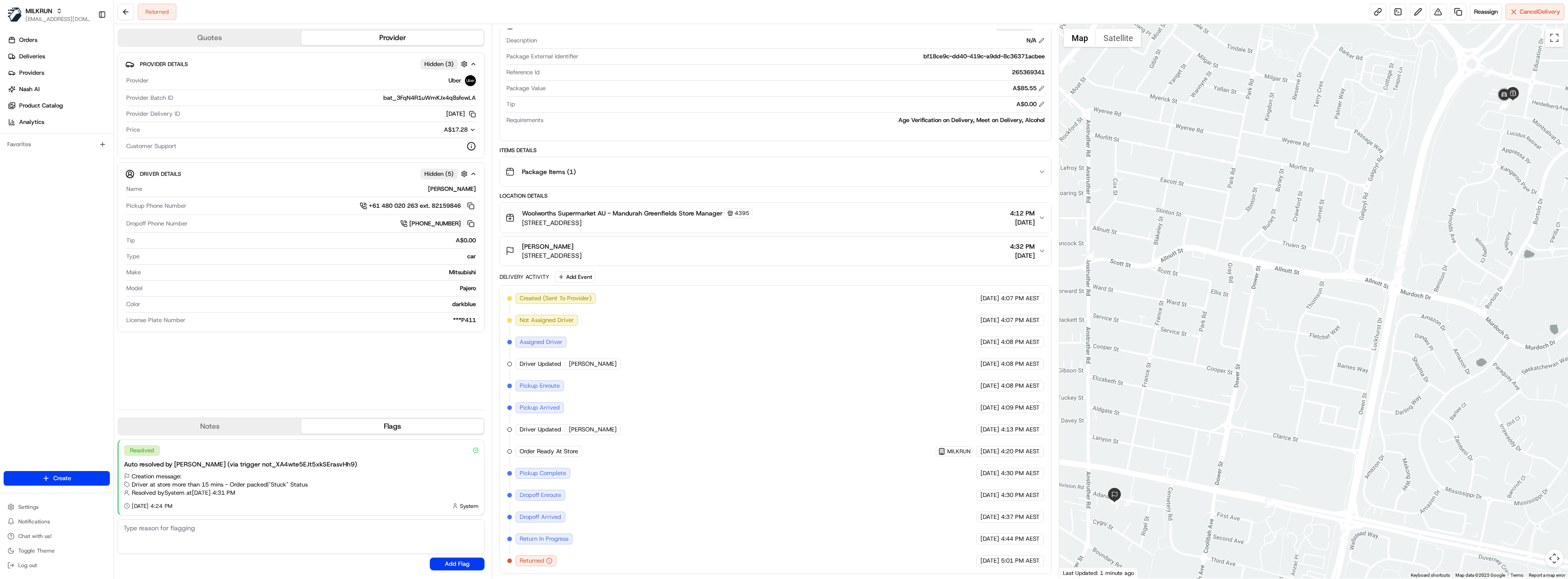
click at [694, 248] on div "[PERSON_NAME] [STREET_ADDRESS] 4:32 PM [DATE]" at bounding box center [772, 251] width 533 height 18
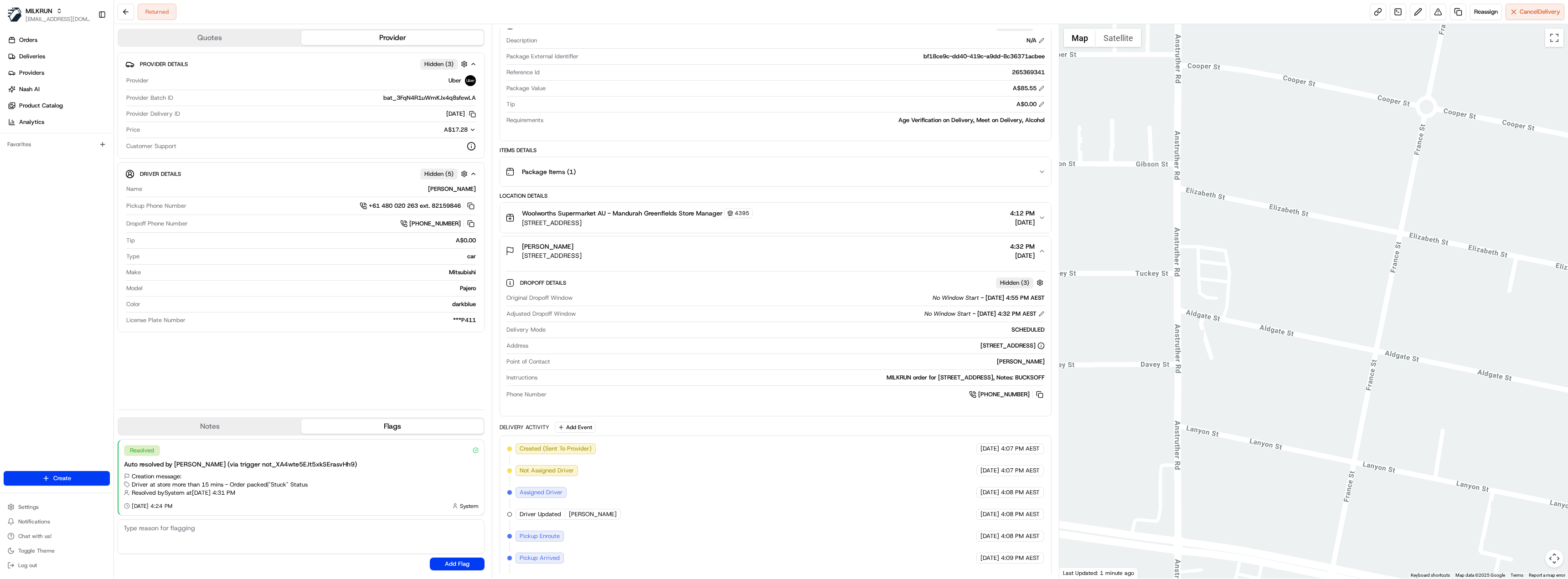
drag, startPoint x: 1114, startPoint y: 366, endPoint x: 1387, endPoint y: 371, distance: 273.0
click at [1387, 371] on div at bounding box center [1313, 301] width 509 height 554
drag, startPoint x: 1106, startPoint y: 337, endPoint x: 1293, endPoint y: 350, distance: 187.5
click at [1293, 350] on div at bounding box center [1313, 301] width 509 height 554
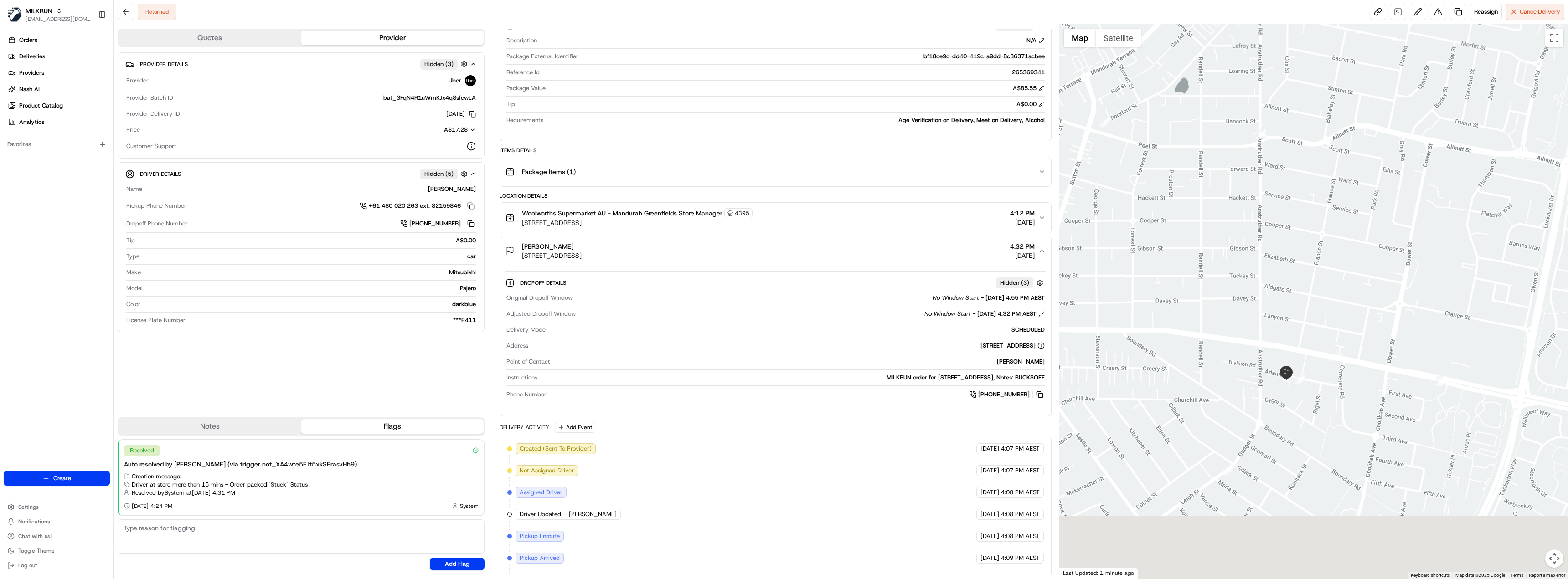
drag, startPoint x: 1297, startPoint y: 467, endPoint x: 1289, endPoint y: 388, distance: 79.4
click at [1289, 388] on div at bounding box center [1313, 301] width 509 height 554
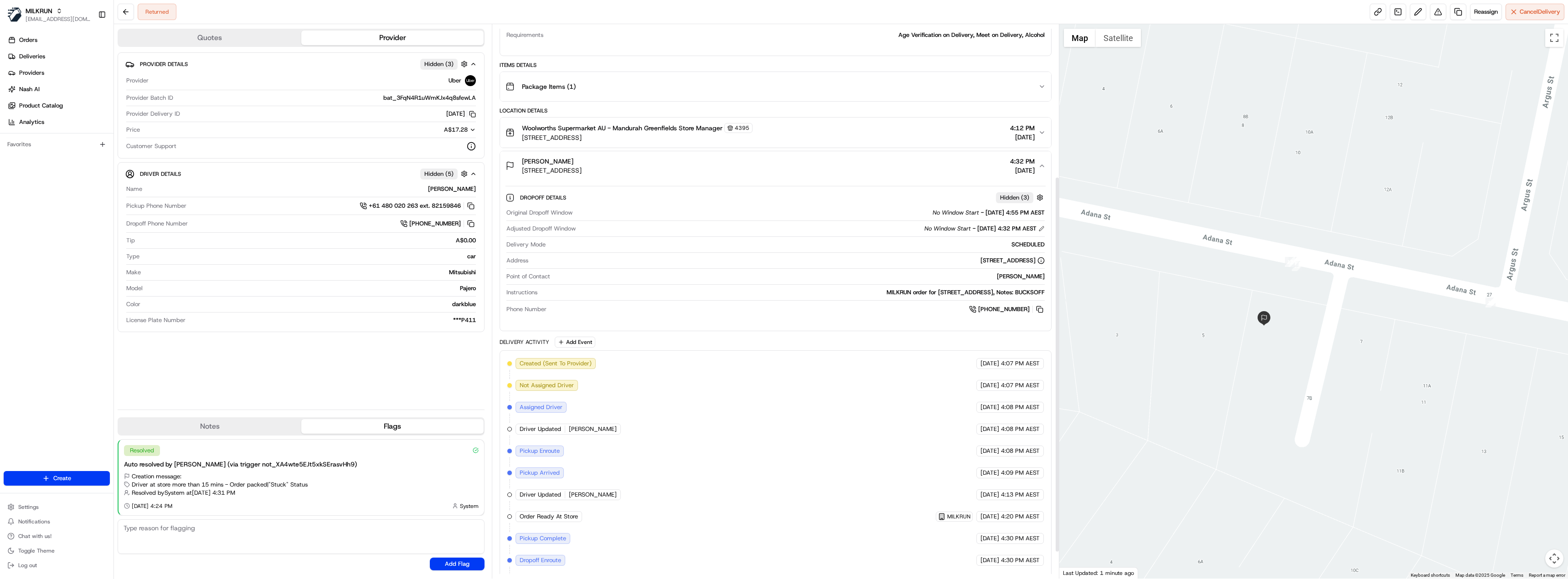
scroll to position [263, 0]
